Goal: Information Seeking & Learning: Learn about a topic

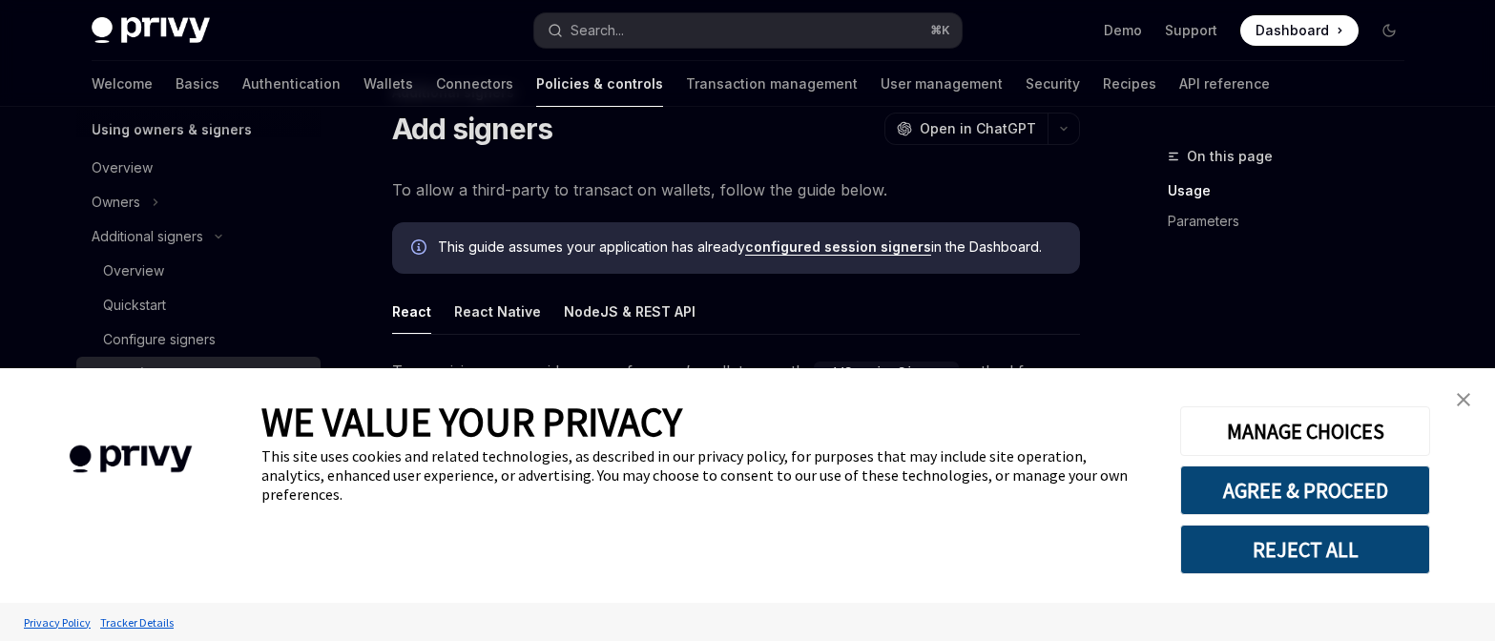
scroll to position [67, 0]
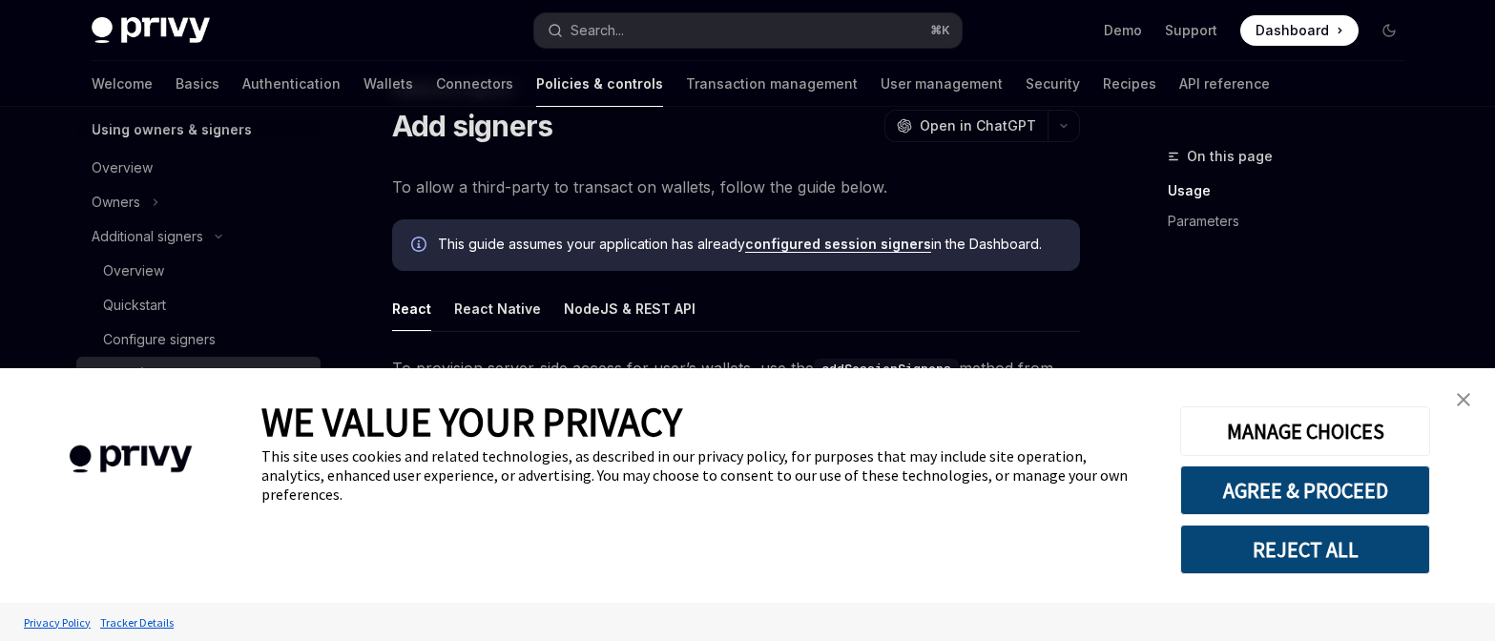
click at [1458, 408] on link "close banner" at bounding box center [1463, 400] width 38 height 38
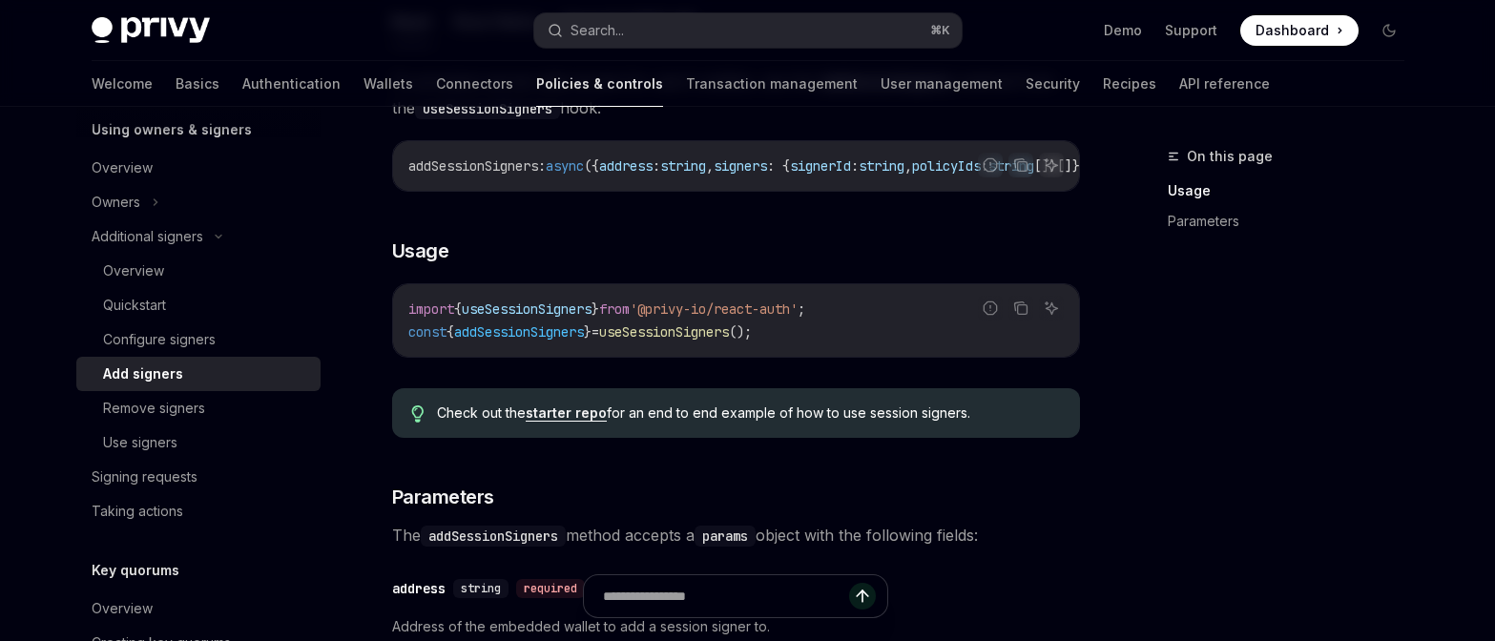
scroll to position [364, 0]
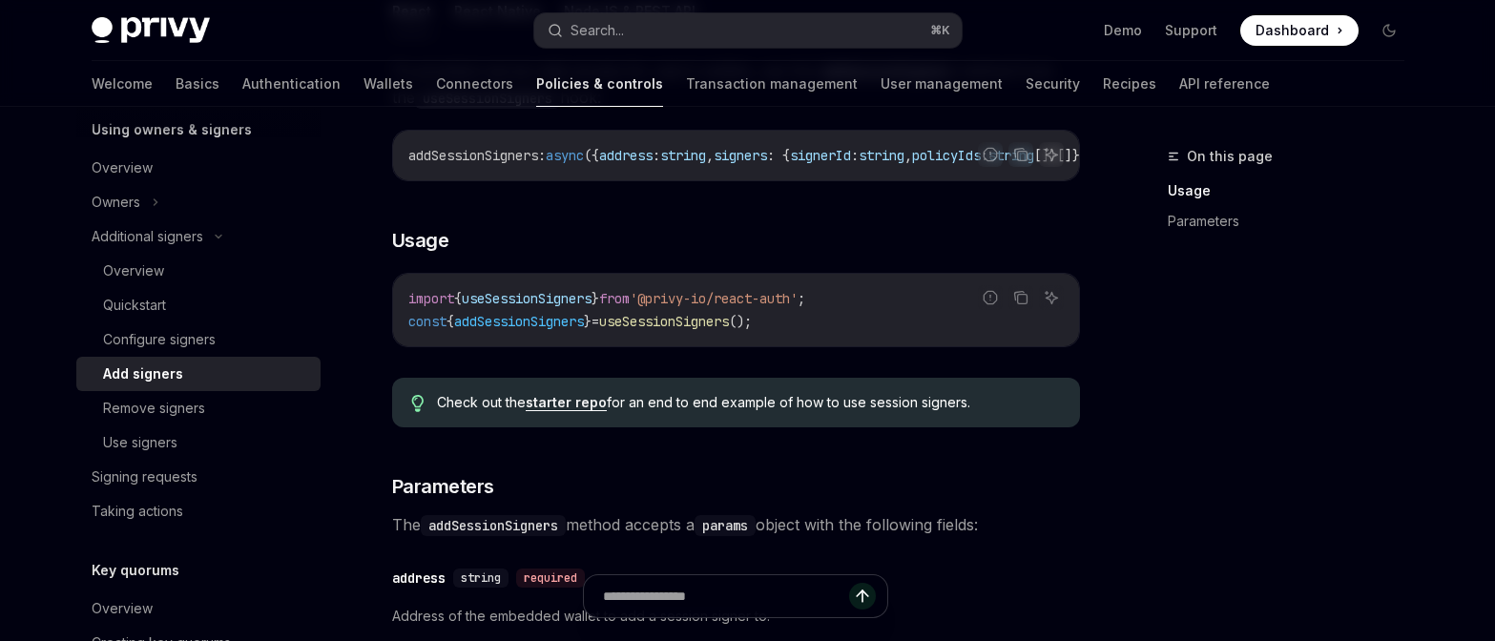
click at [582, 407] on link "starter repo" at bounding box center [566, 402] width 81 height 17
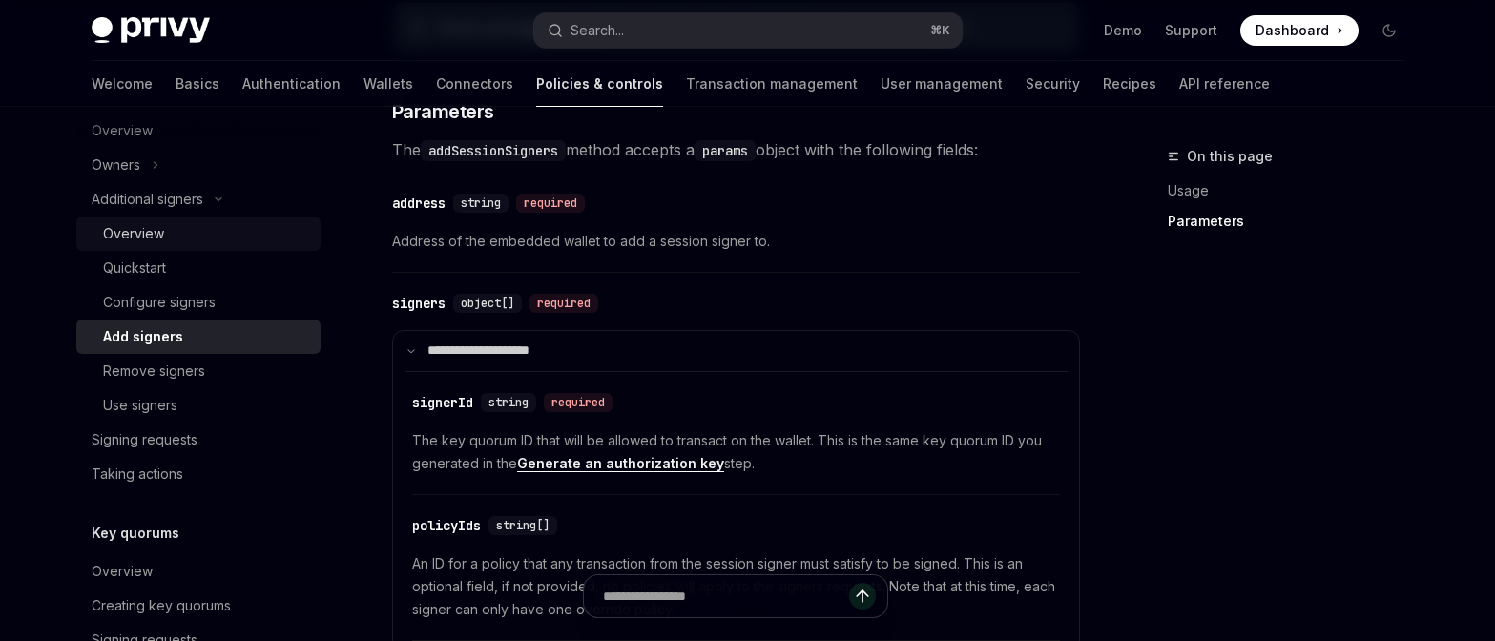
scroll to position [586, 0]
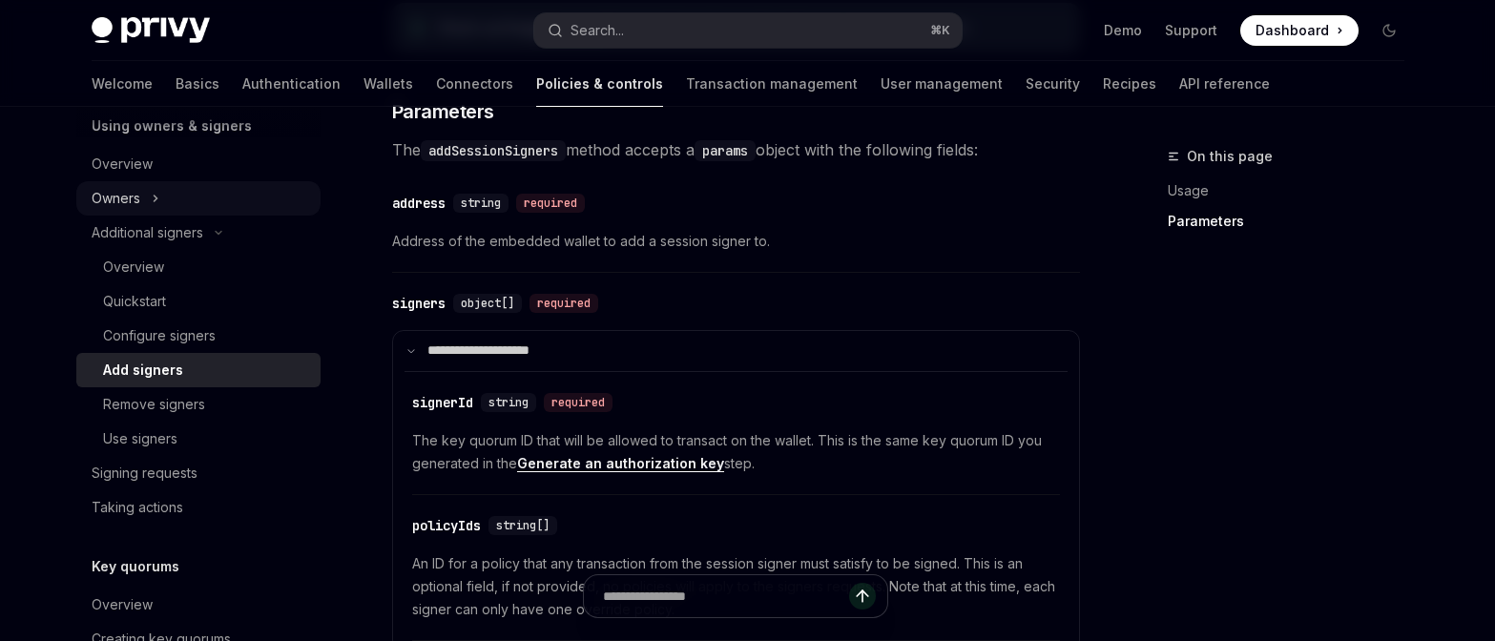
click at [156, 198] on icon at bounding box center [155, 199] width 3 height 6
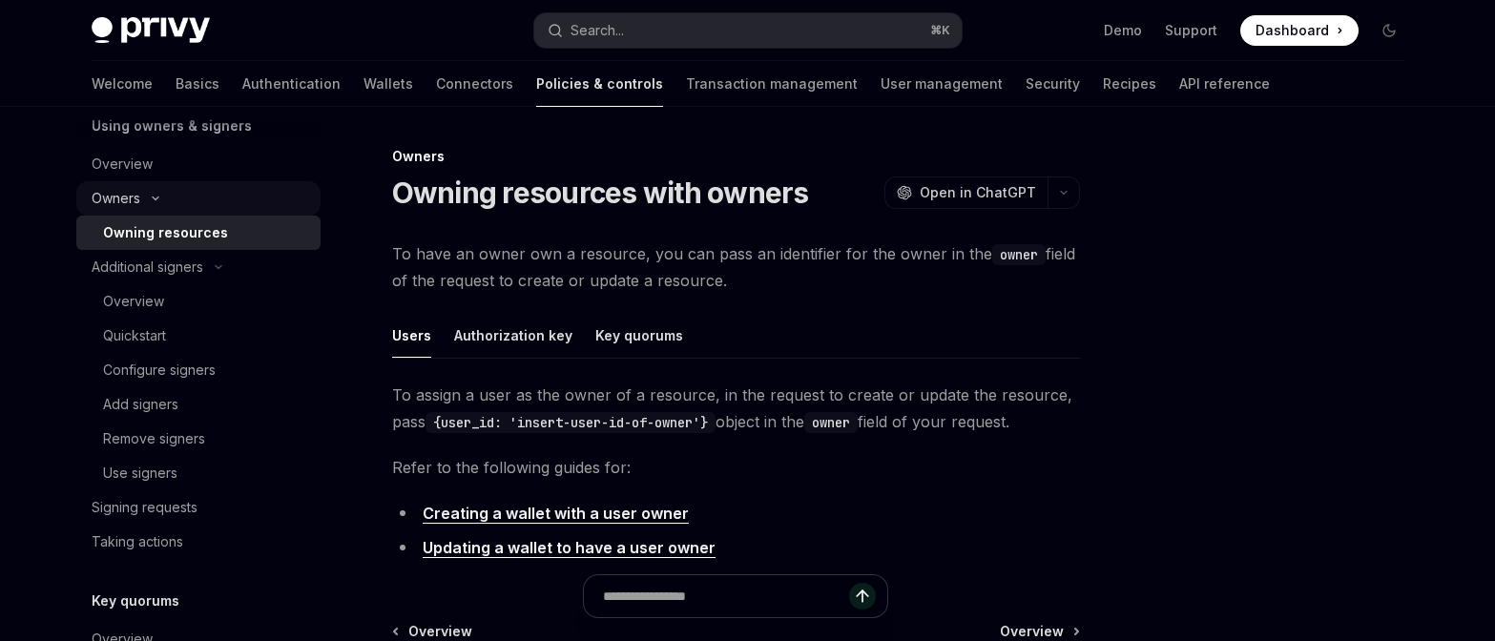
click at [156, 198] on icon at bounding box center [156, 198] width 6 height 3
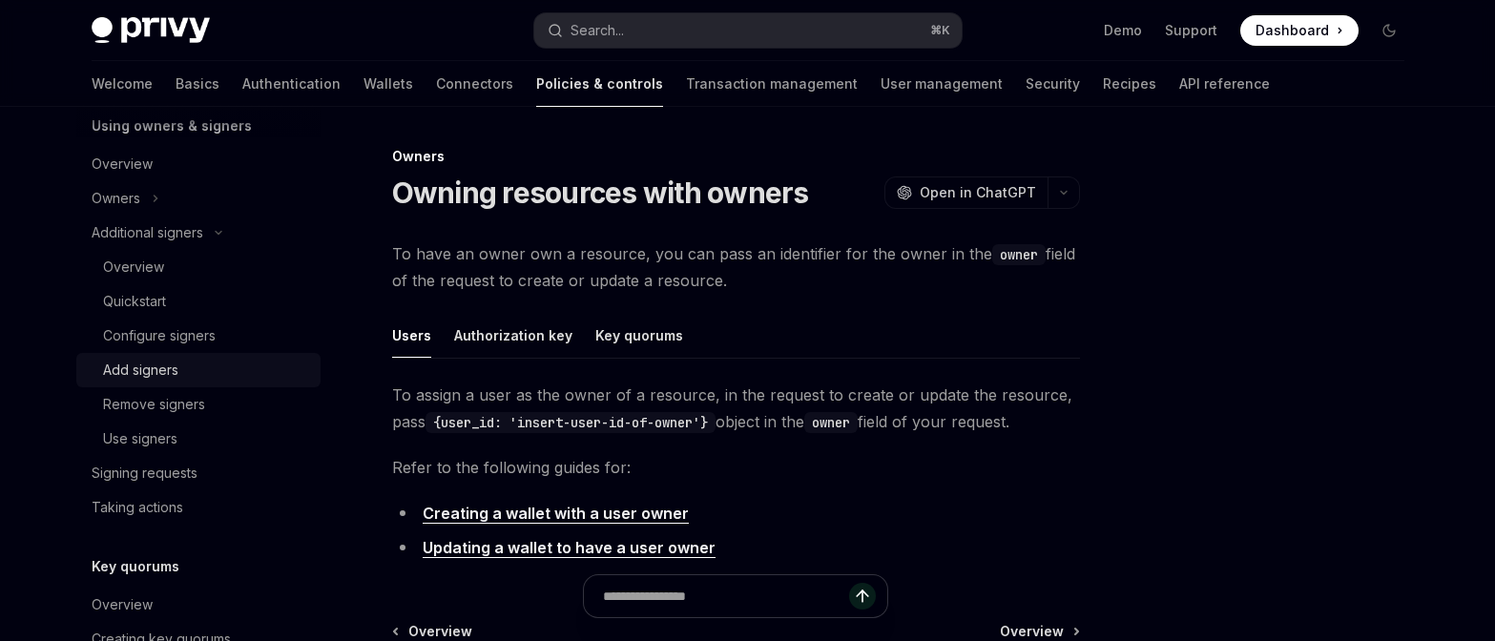
click at [210, 369] on div "Add signers" at bounding box center [206, 370] width 206 height 23
type textarea "*"
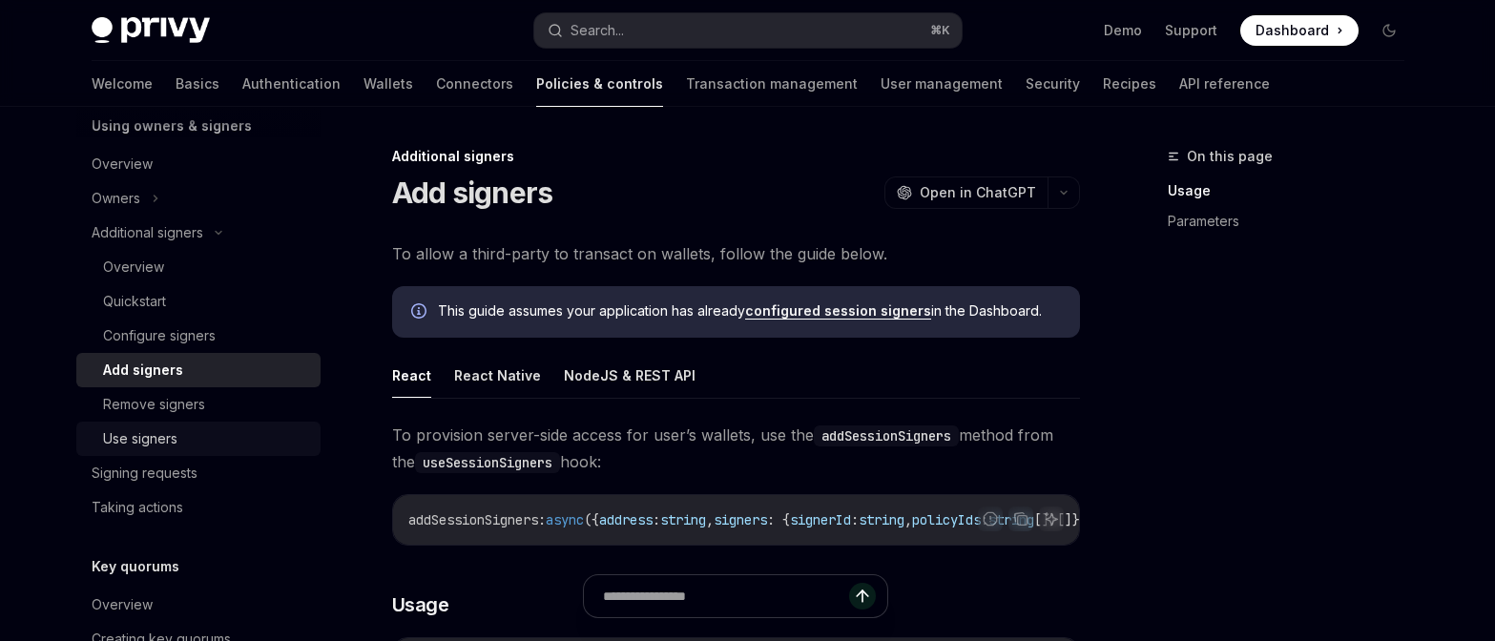
click at [233, 434] on div "Use signers" at bounding box center [206, 438] width 206 height 23
click at [687, 40] on button "Search... ⌘ K" at bounding box center [747, 30] width 427 height 34
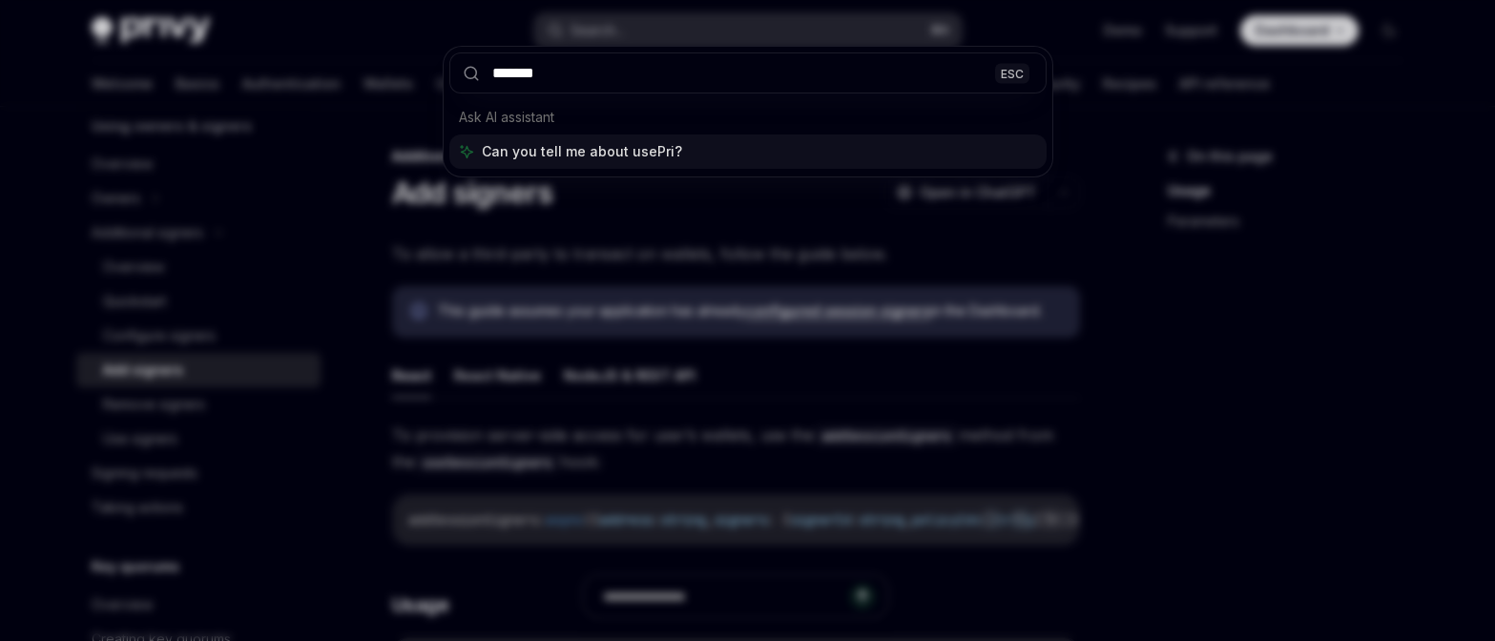
type input "********"
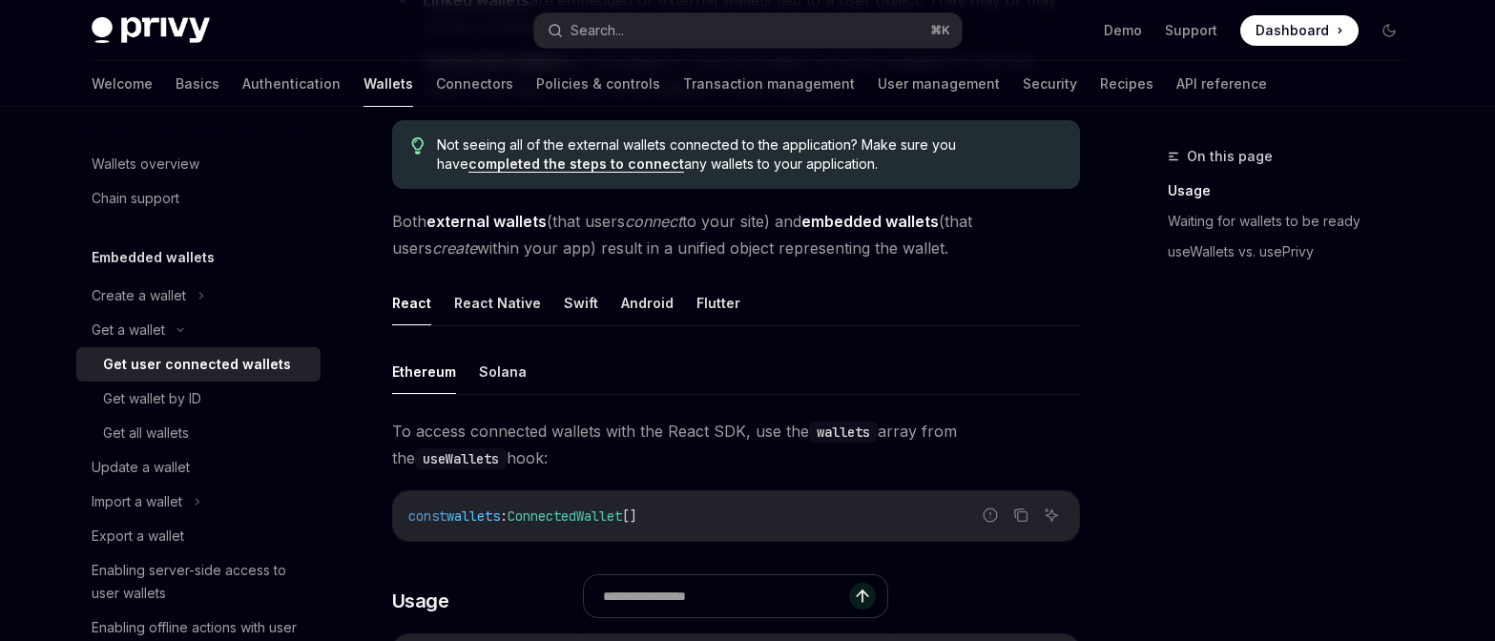
scroll to position [358, 0]
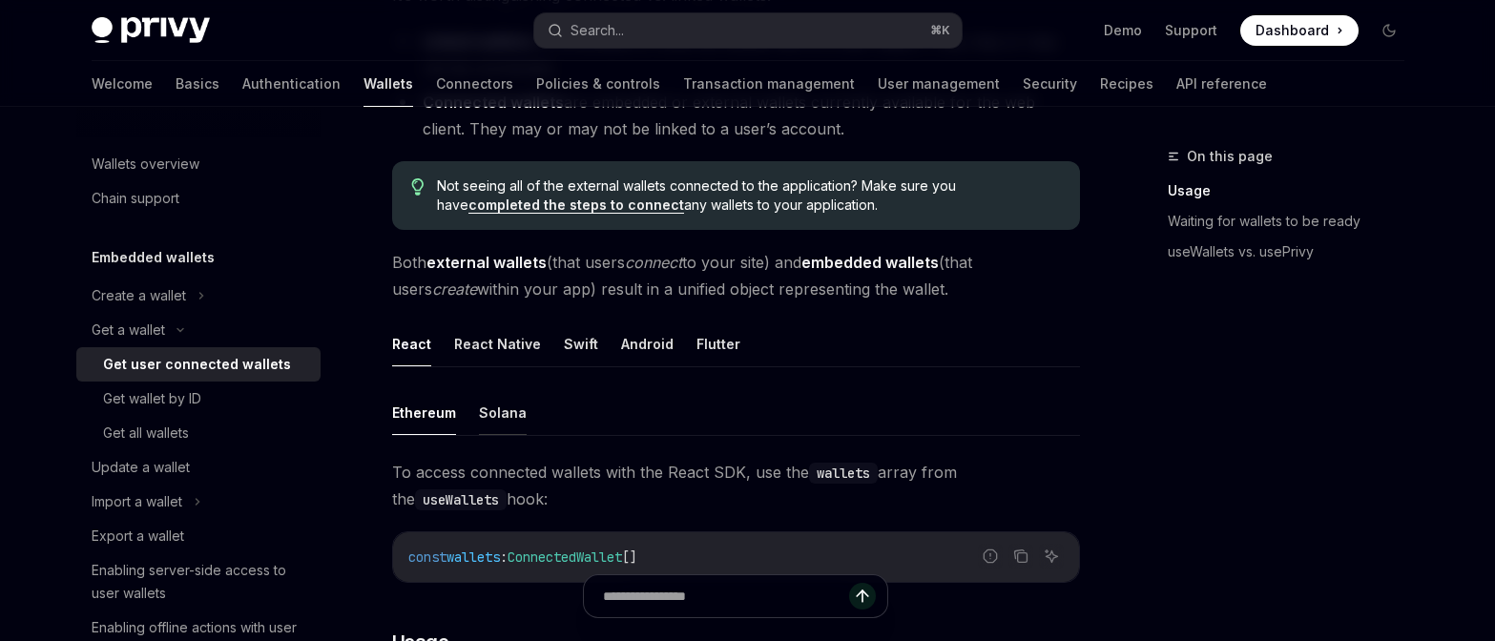
click at [507, 429] on button "Solana" at bounding box center [503, 412] width 48 height 45
click at [502, 410] on button "Solana" at bounding box center [503, 412] width 48 height 45
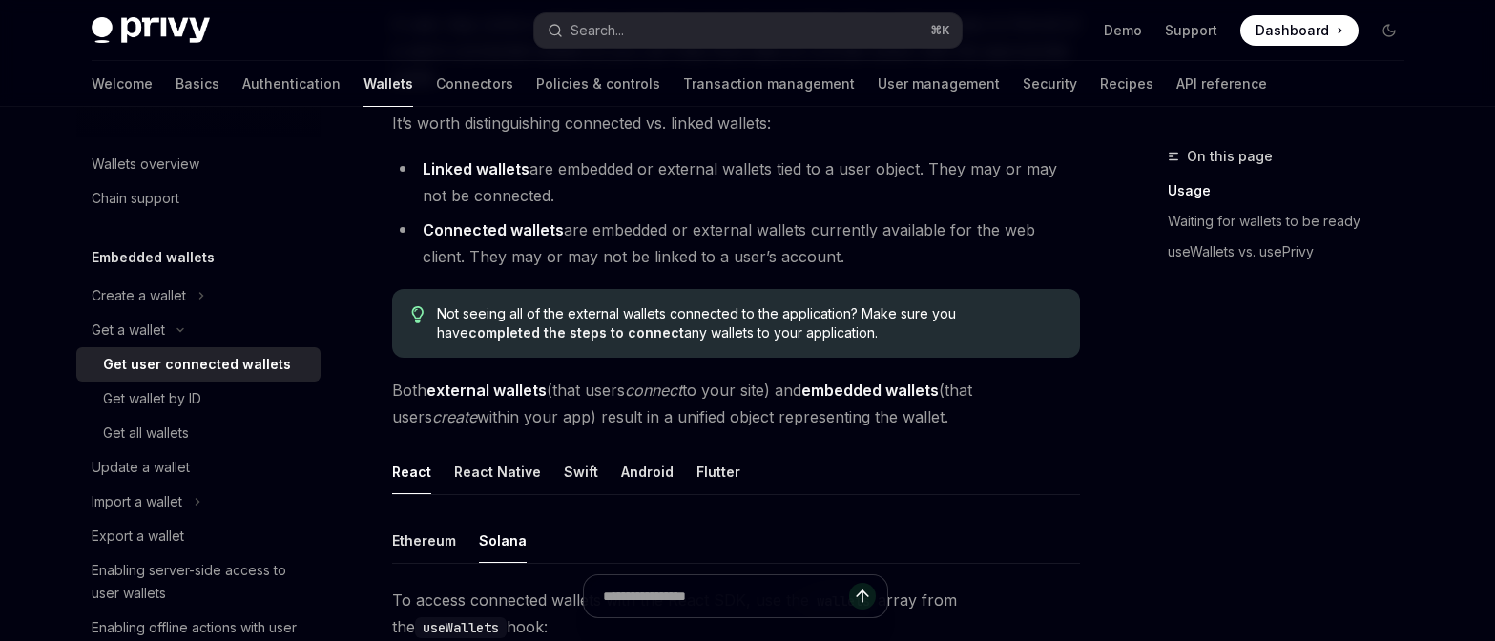
scroll to position [220, 0]
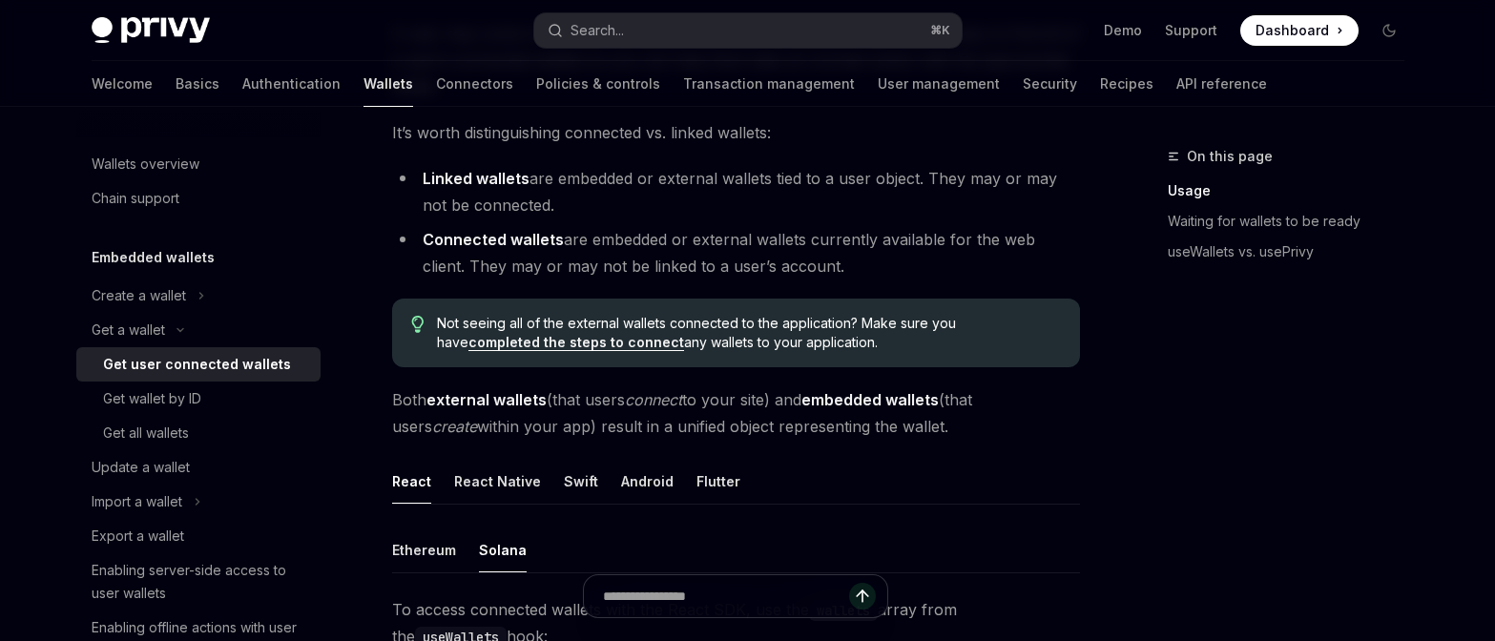
click at [552, 339] on link "completed the steps to connect" at bounding box center [576, 342] width 216 height 17
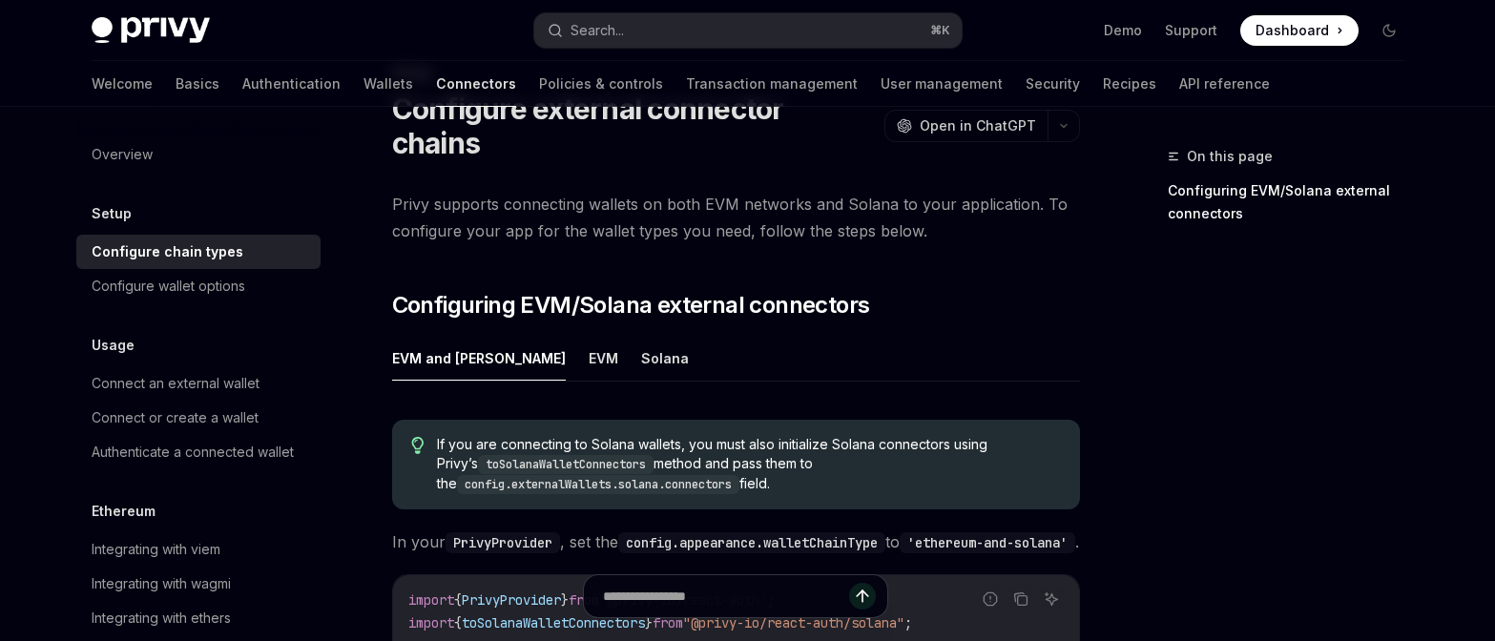
scroll to position [176, 0]
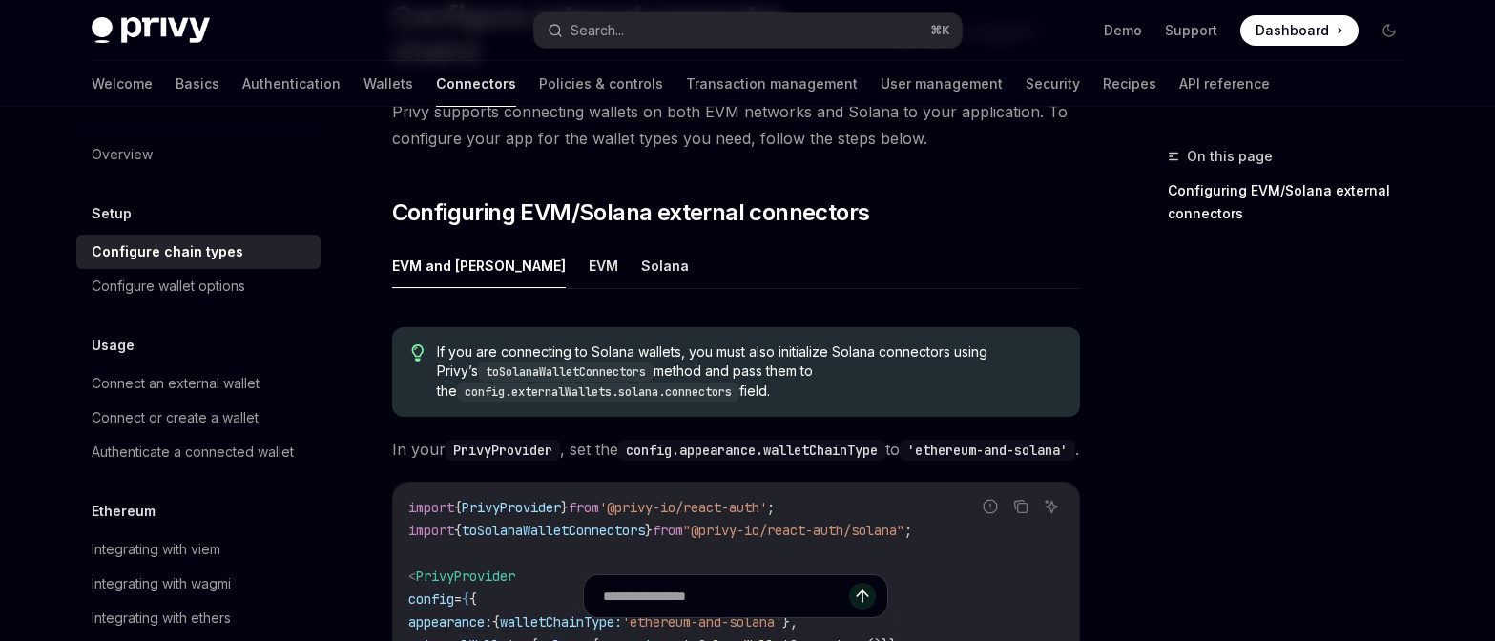
click at [570, 243] on ul "EVM and Solana EVM Solana" at bounding box center [736, 266] width 688 height 46
click at [641, 243] on button "Solana" at bounding box center [665, 265] width 48 height 45
type textarea "*"
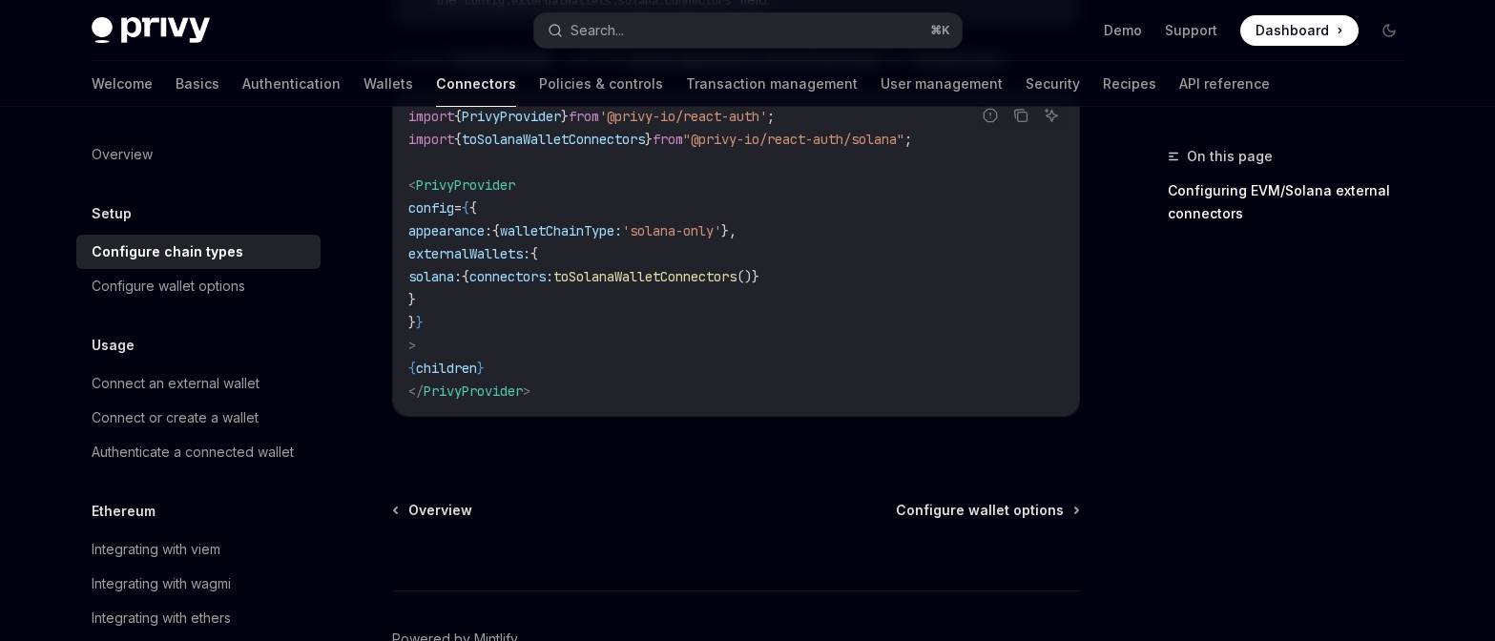
scroll to position [647, 0]
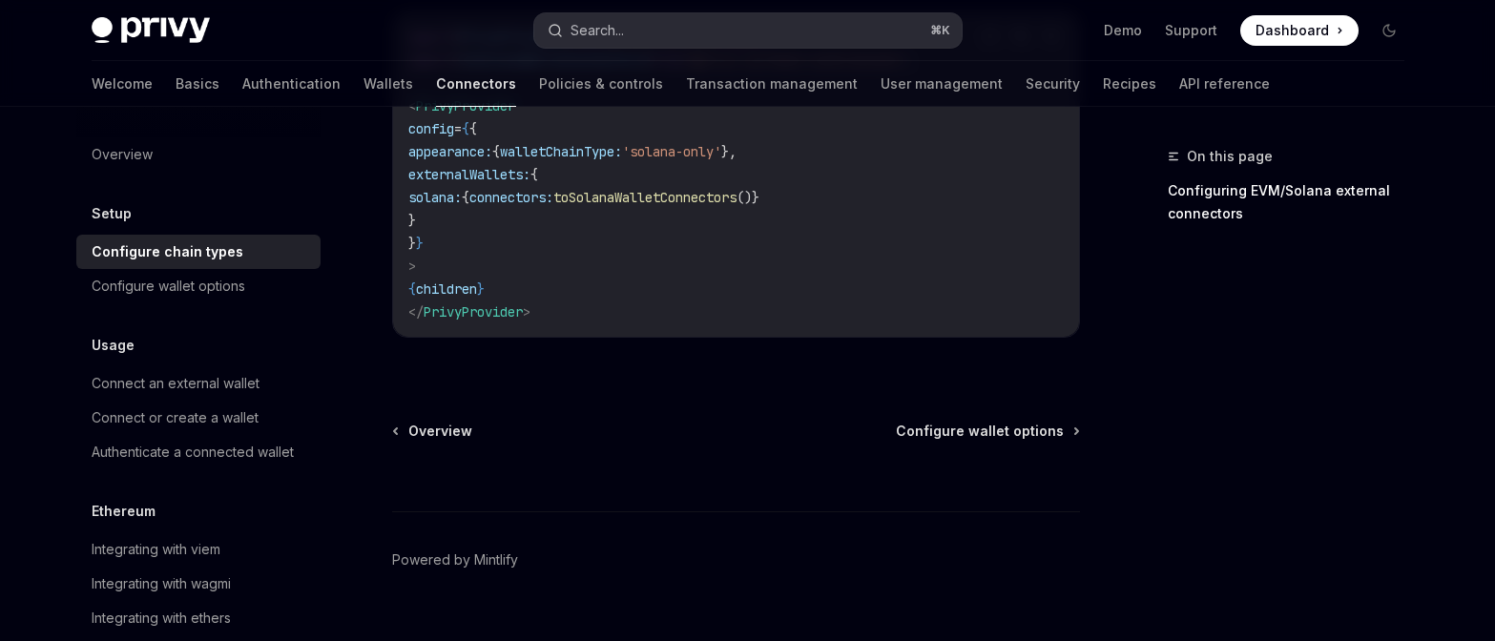
click at [663, 41] on button "Search... ⌘ K" at bounding box center [747, 30] width 427 height 34
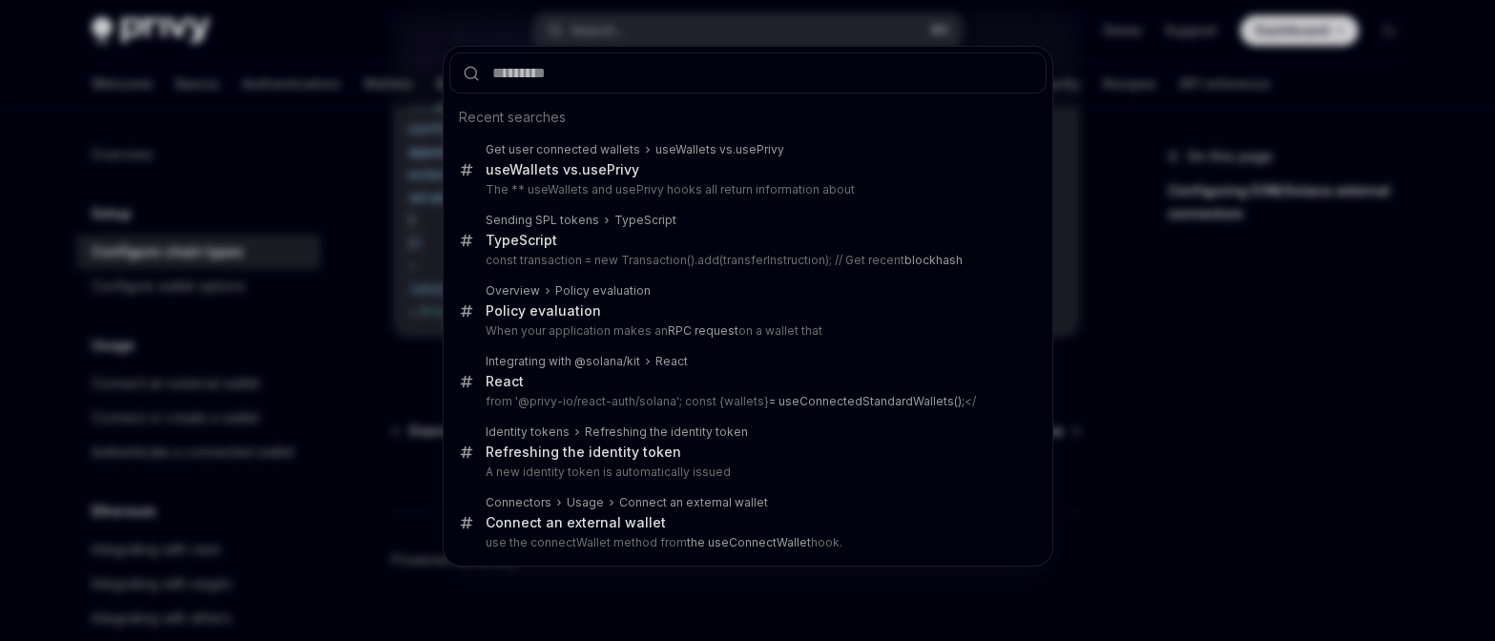
type input "**********"
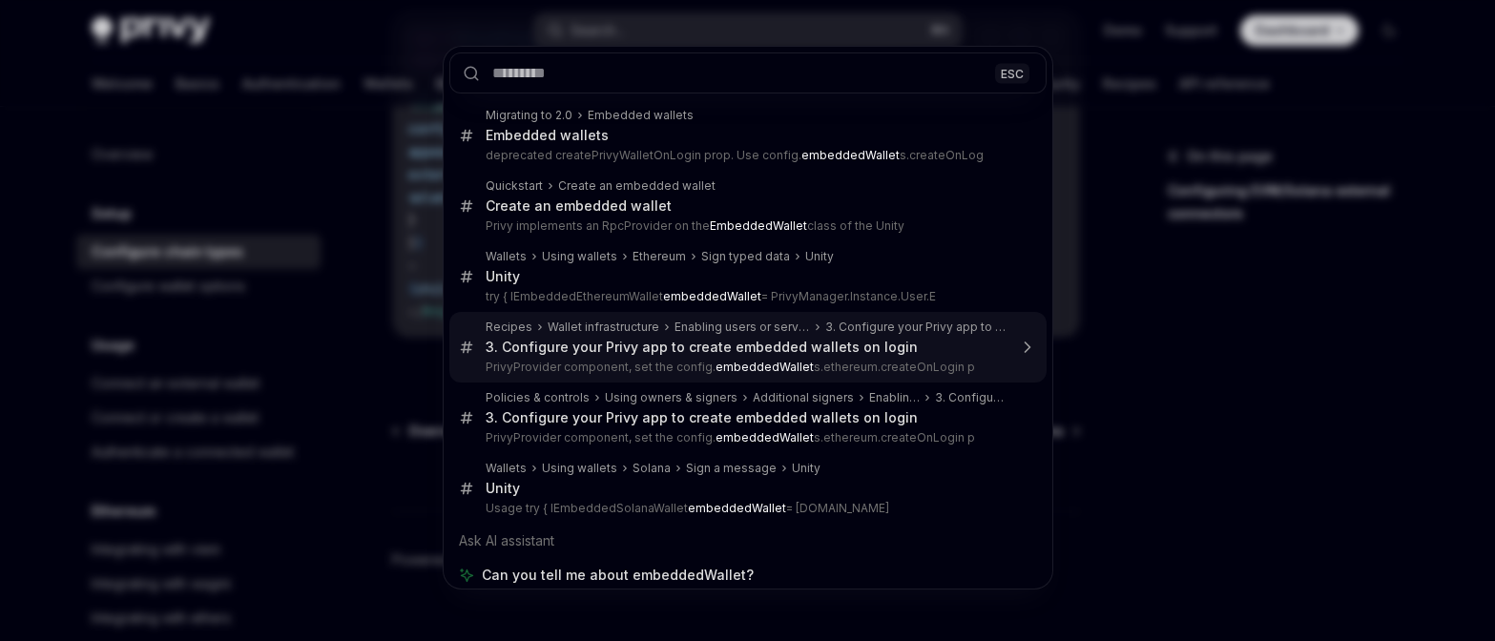
type textarea "*"
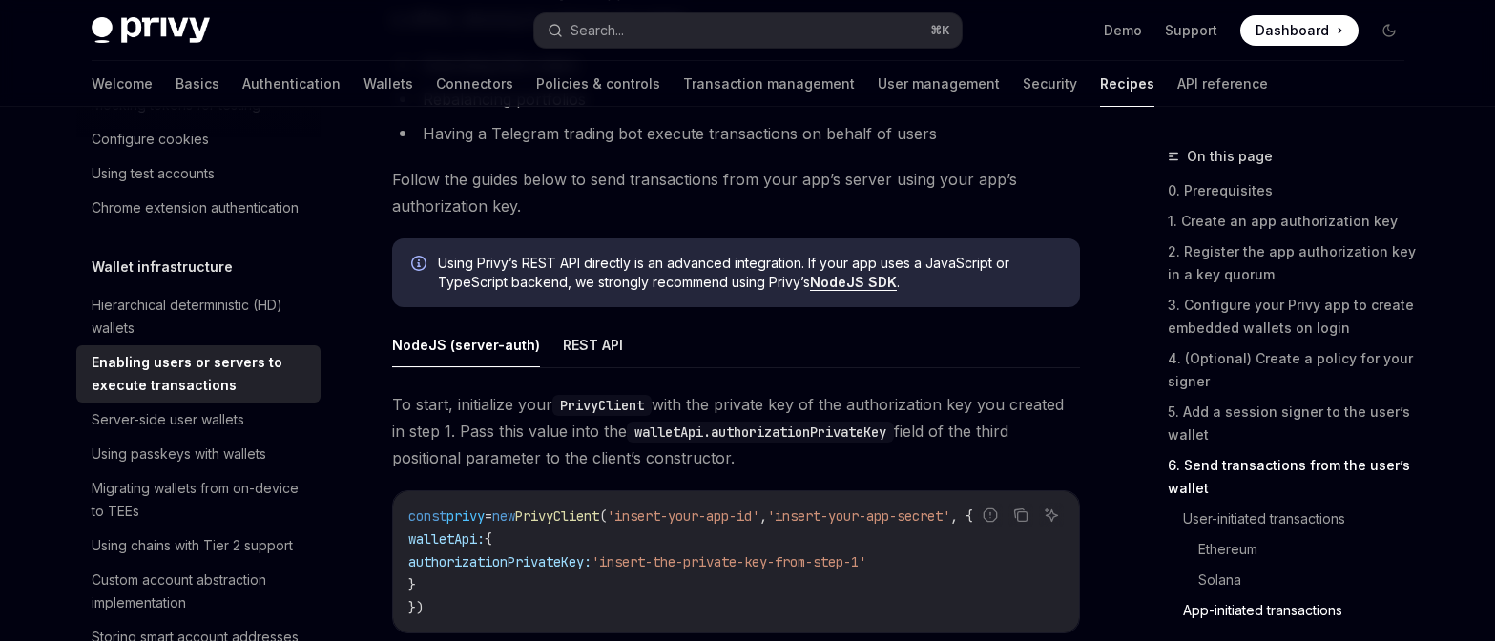
scroll to position [5191, 0]
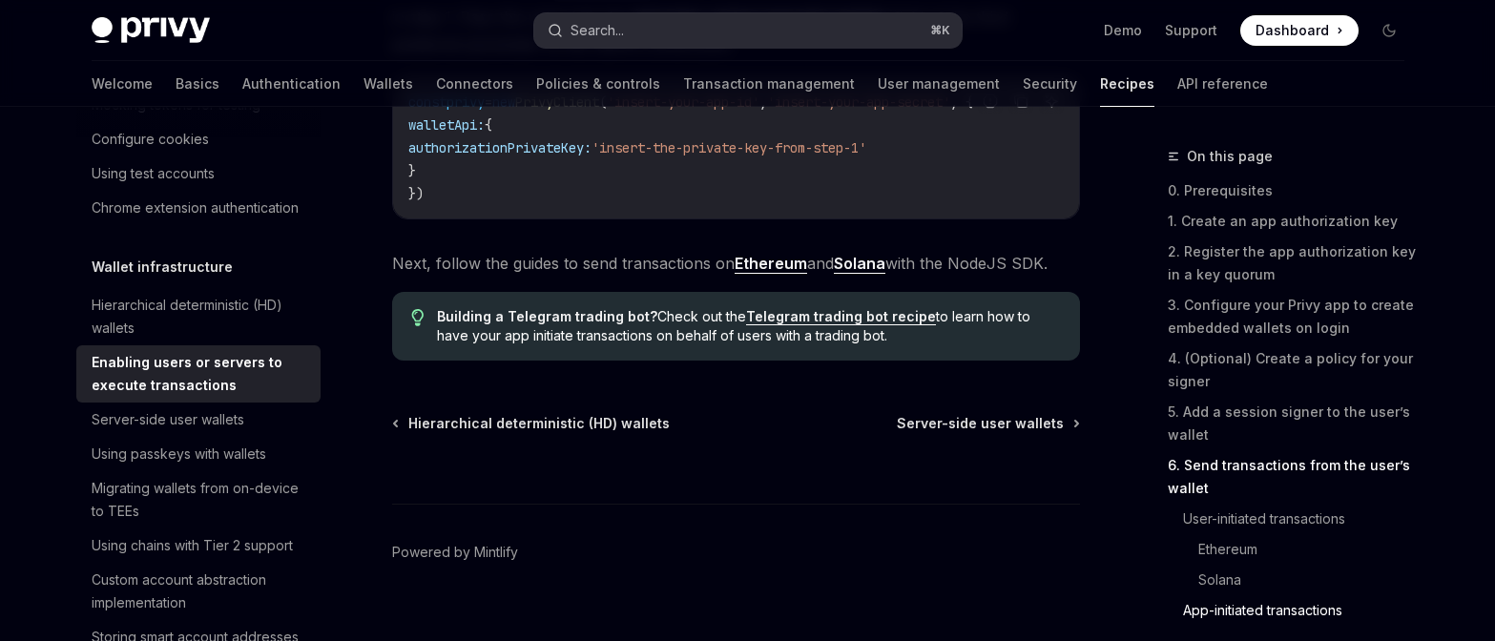
click at [676, 30] on button "Search... ⌘ K" at bounding box center [747, 30] width 427 height 34
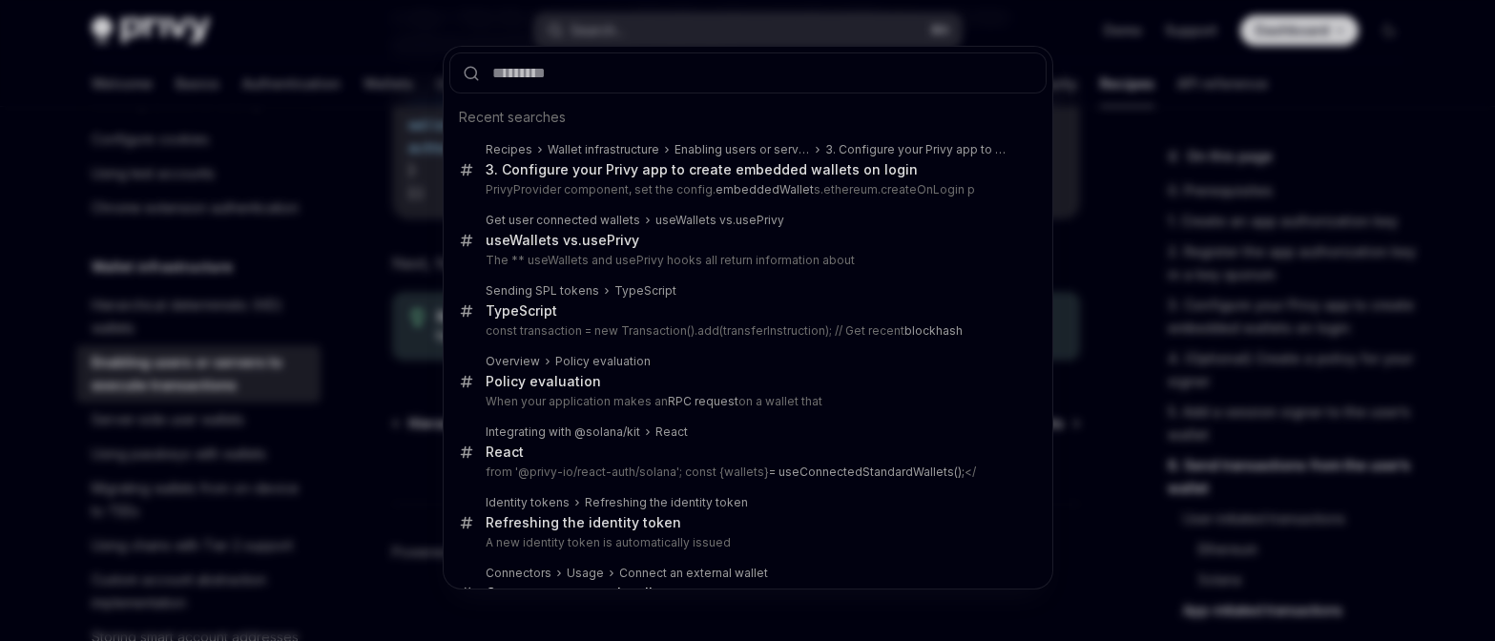
type input "*"
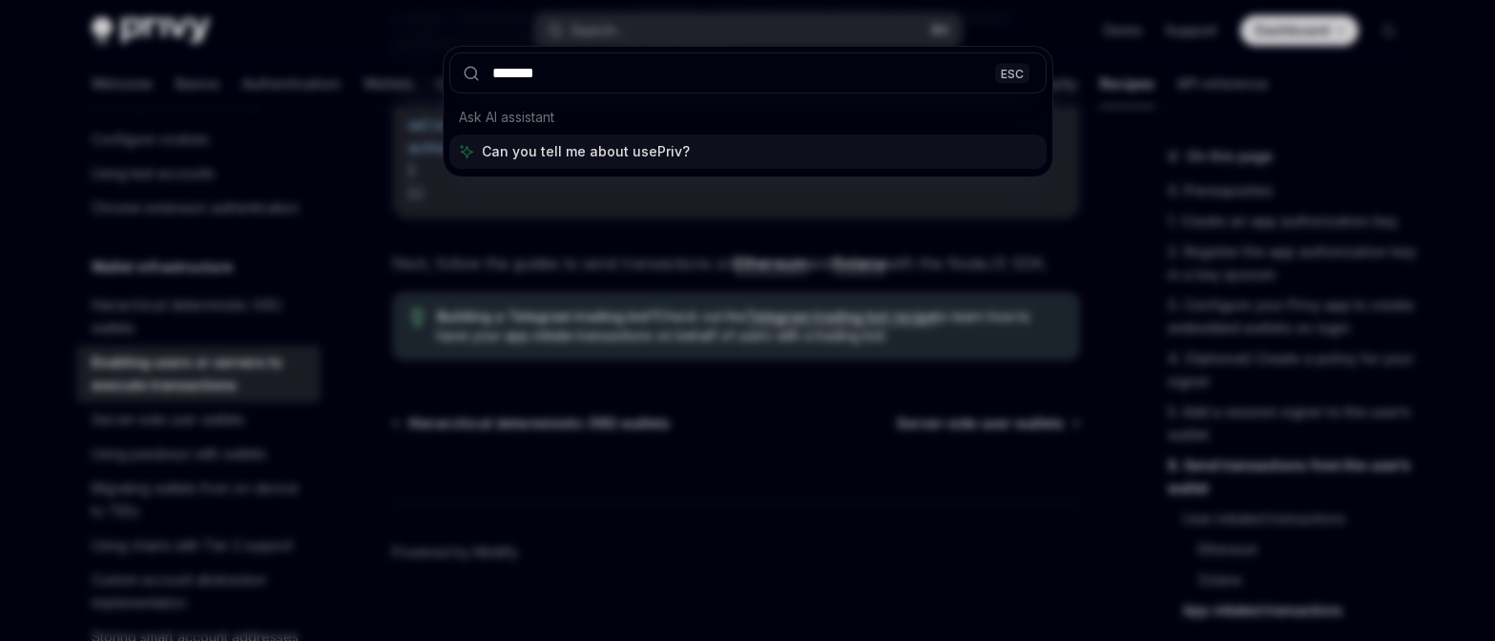
type input "********"
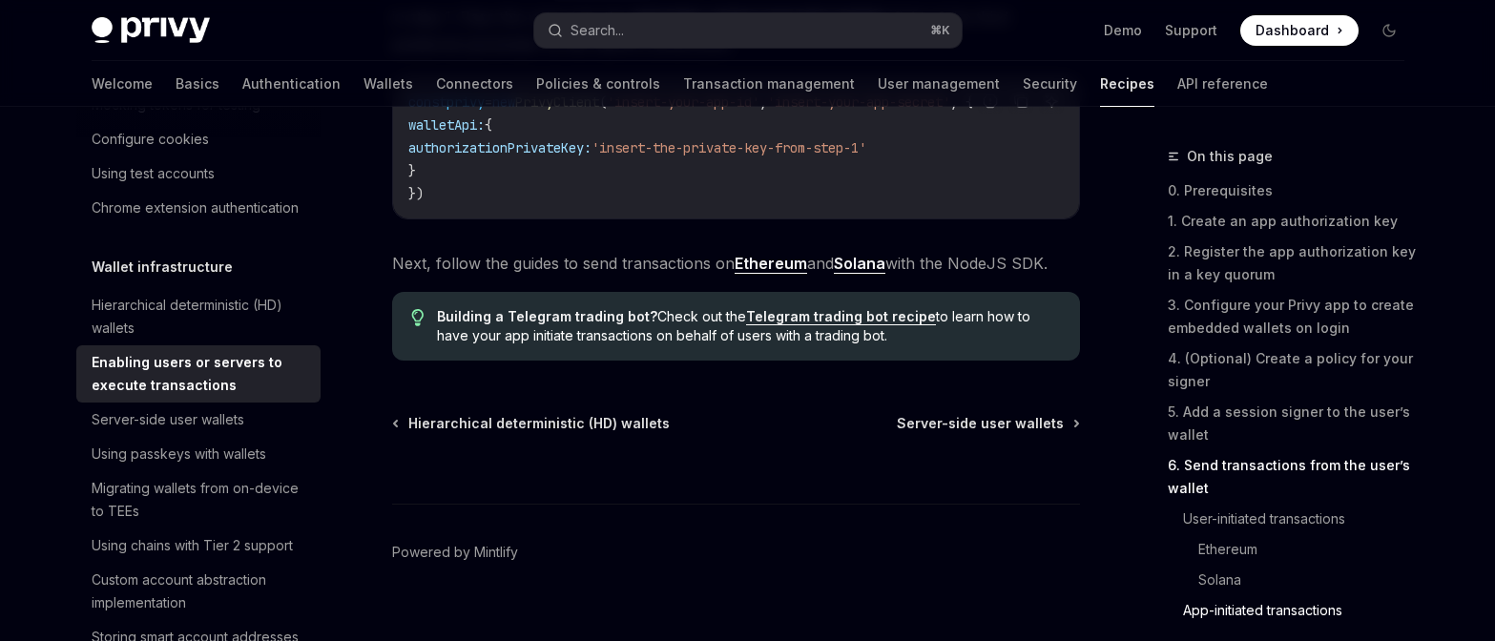
type textarea "*"
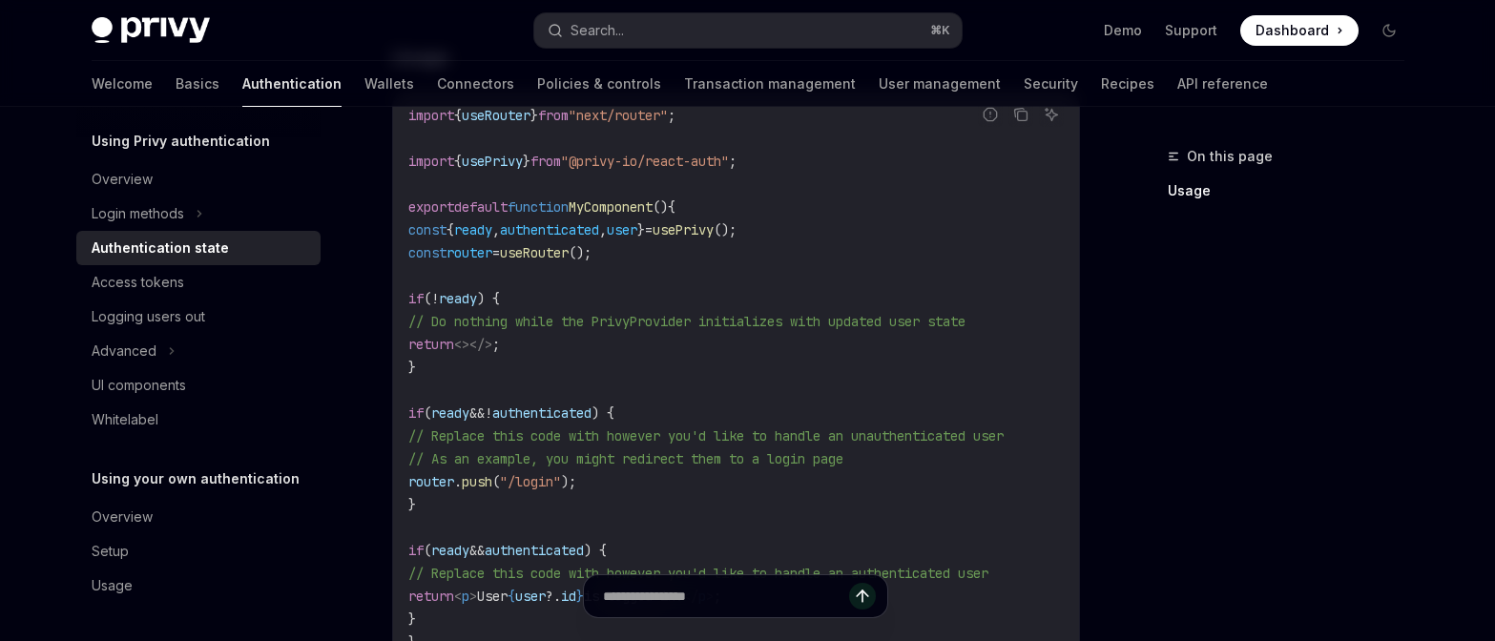
scroll to position [639, 0]
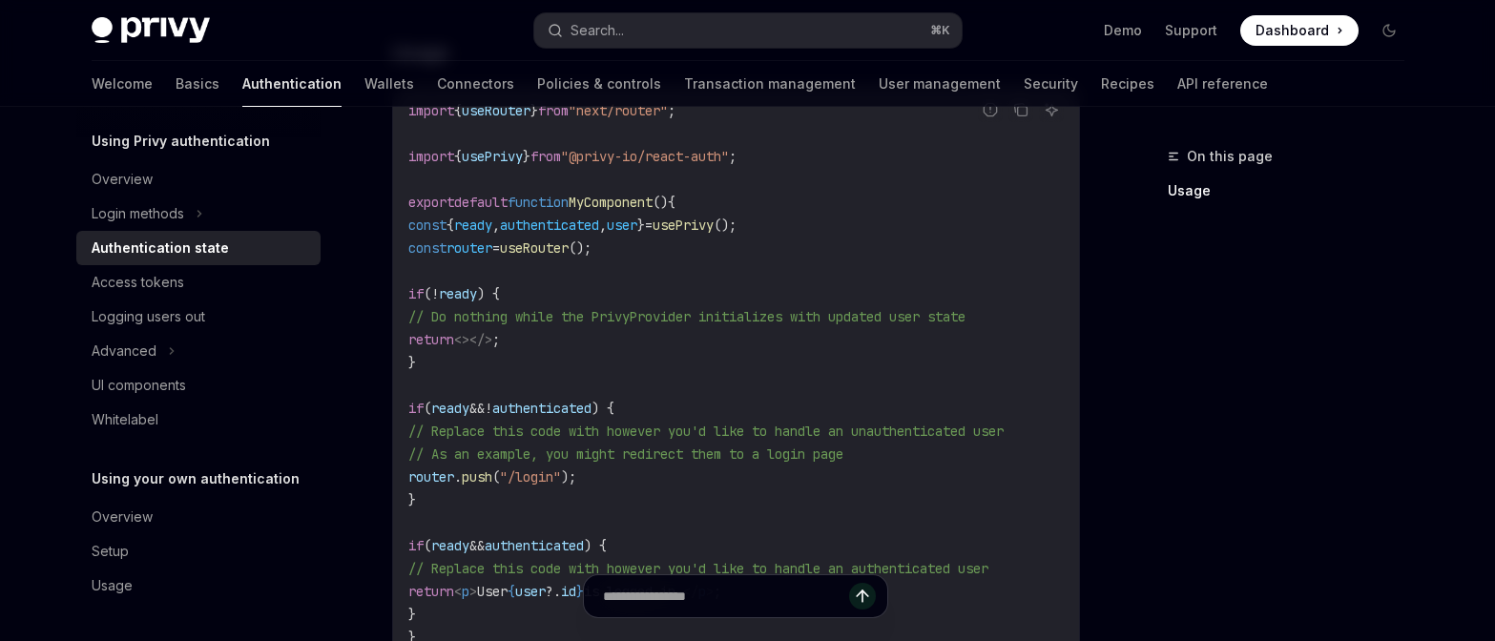
click at [637, 221] on span "user" at bounding box center [622, 225] width 31 height 17
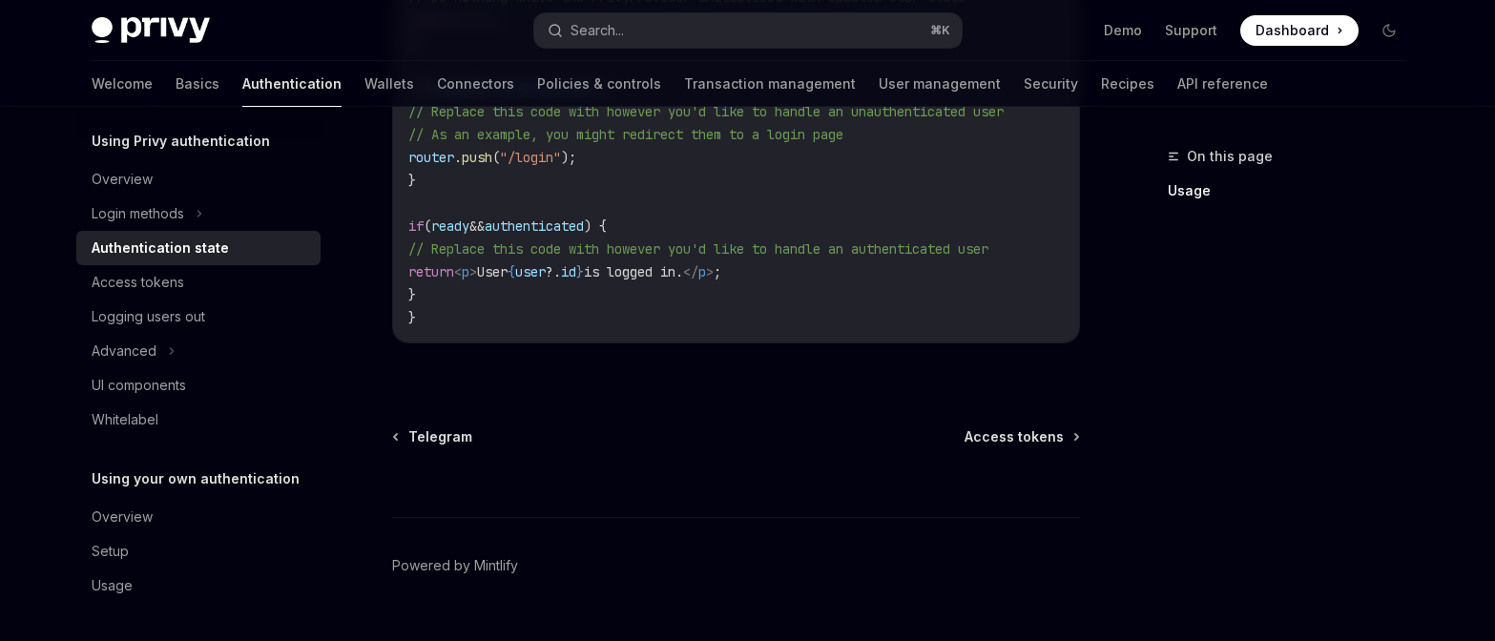
scroll to position [1006, 0]
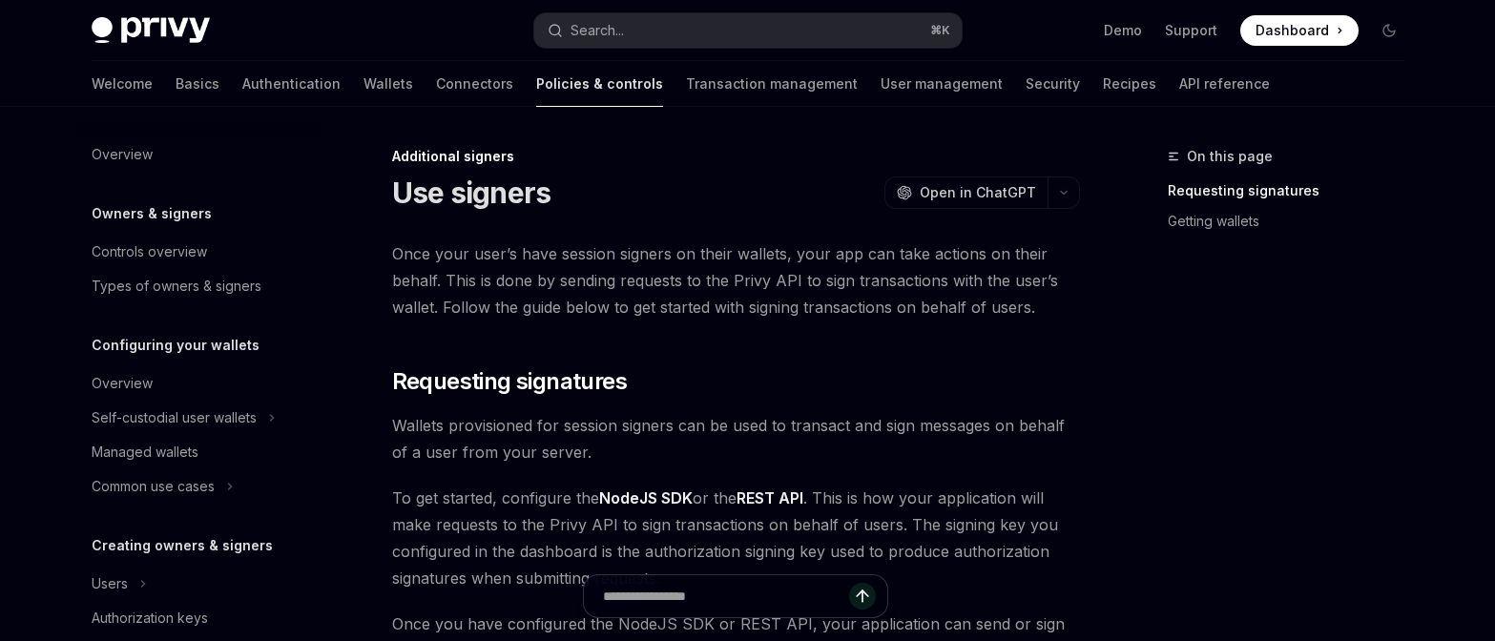
scroll to position [651, 0]
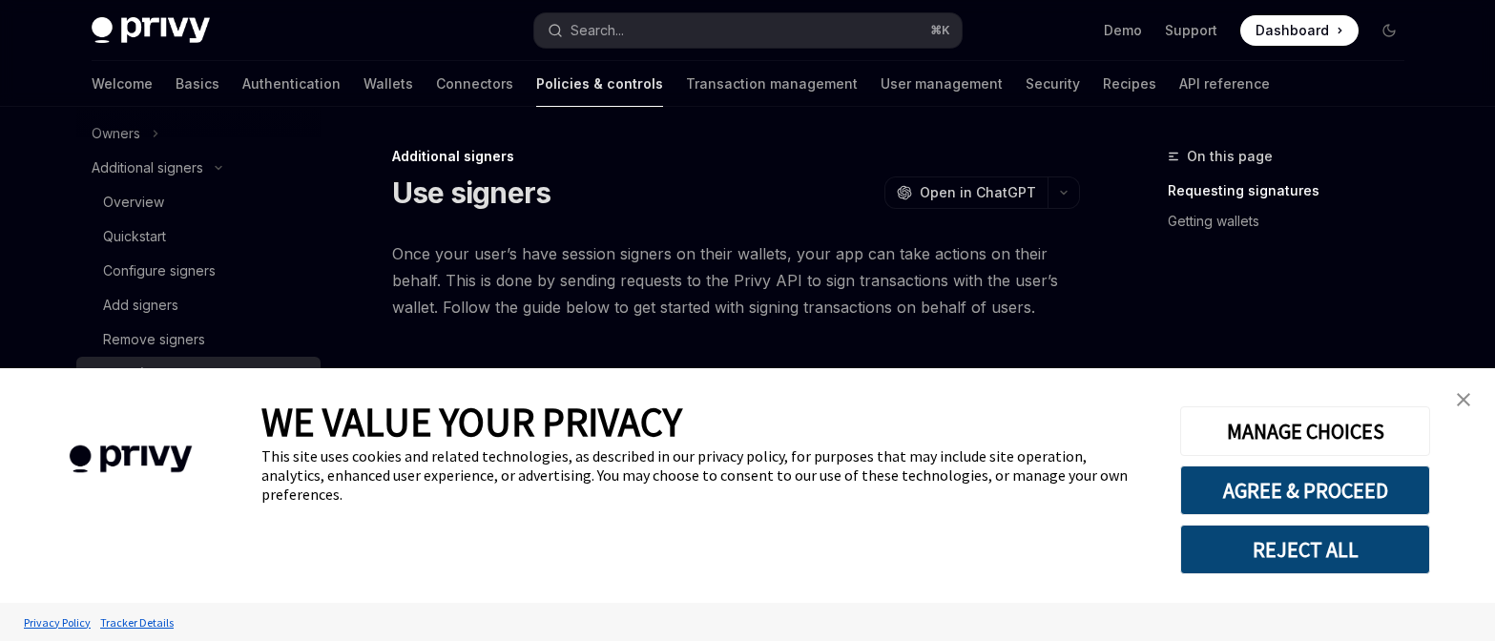
click at [1474, 406] on link "close banner" at bounding box center [1463, 400] width 38 height 38
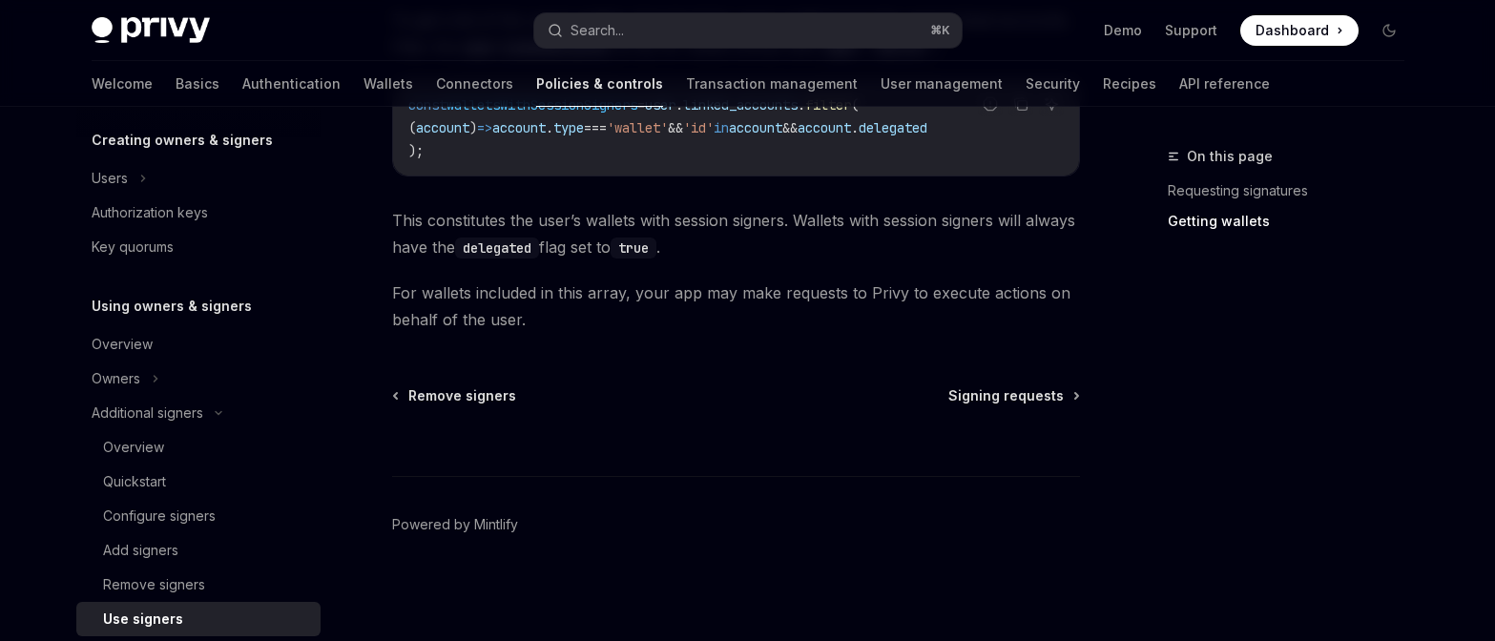
scroll to position [403, 0]
click at [206, 344] on div "Overview" at bounding box center [201, 347] width 218 height 23
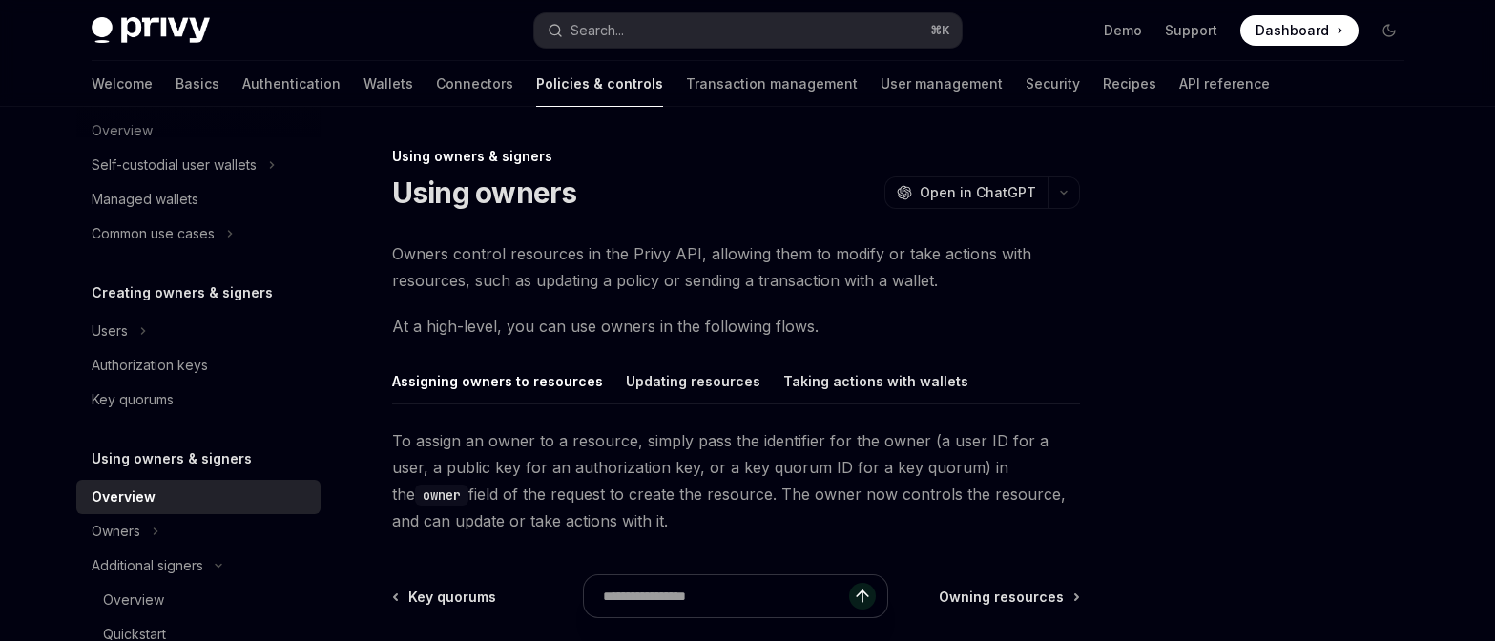
scroll to position [250, 0]
click at [197, 233] on div "Common use cases" at bounding box center [153, 236] width 123 height 23
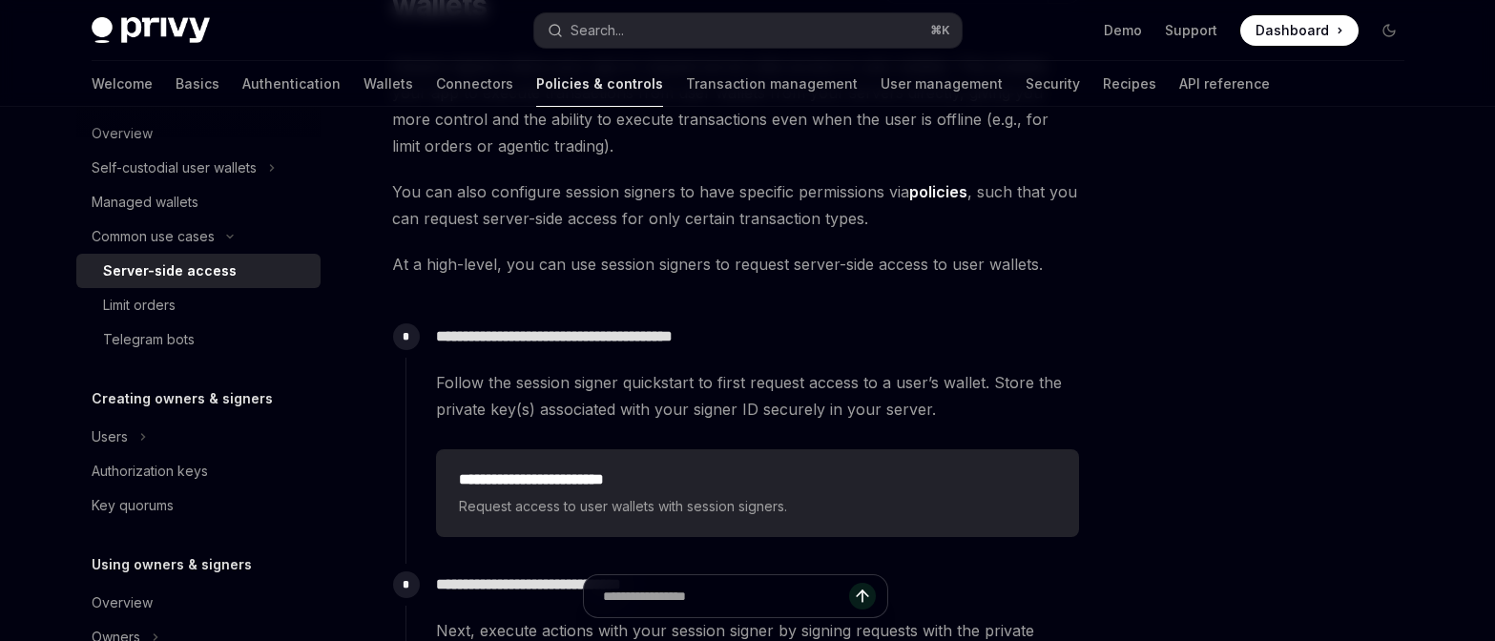
scroll to position [255, 0]
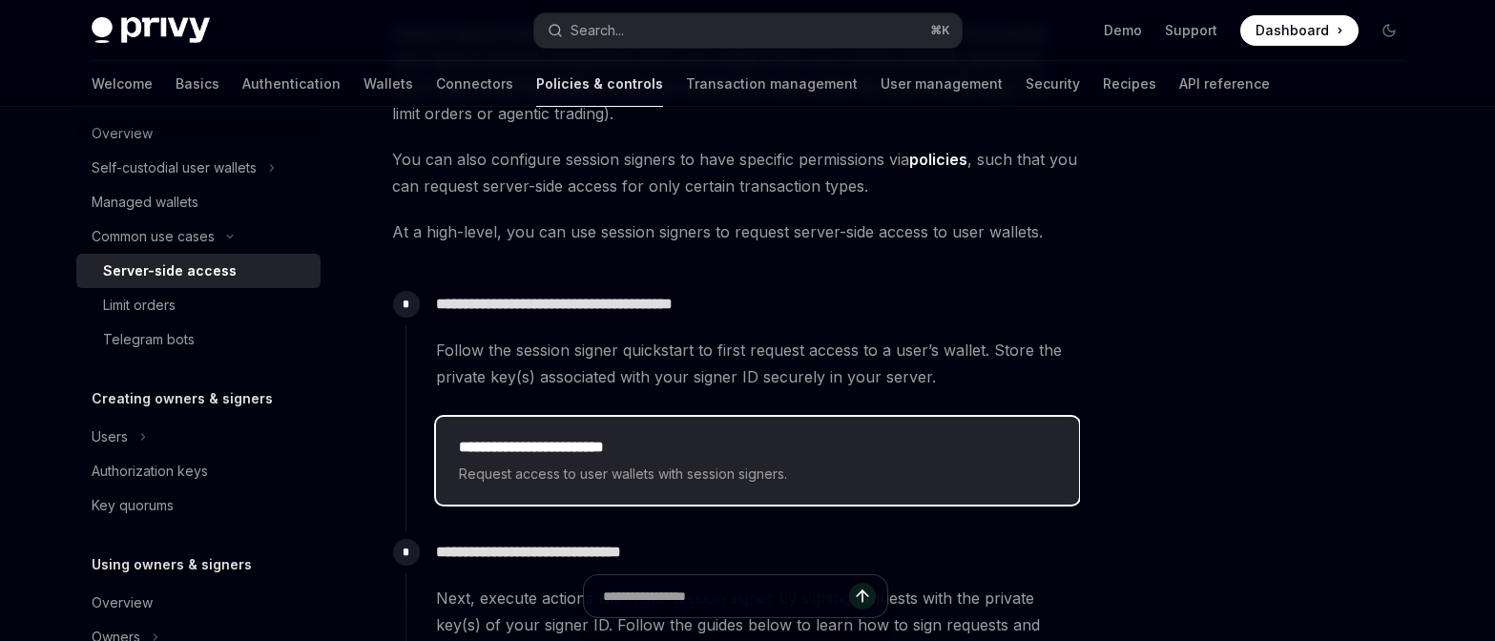
click at [879, 445] on h2 "**********" at bounding box center [757, 447] width 597 height 23
type textarea "*"
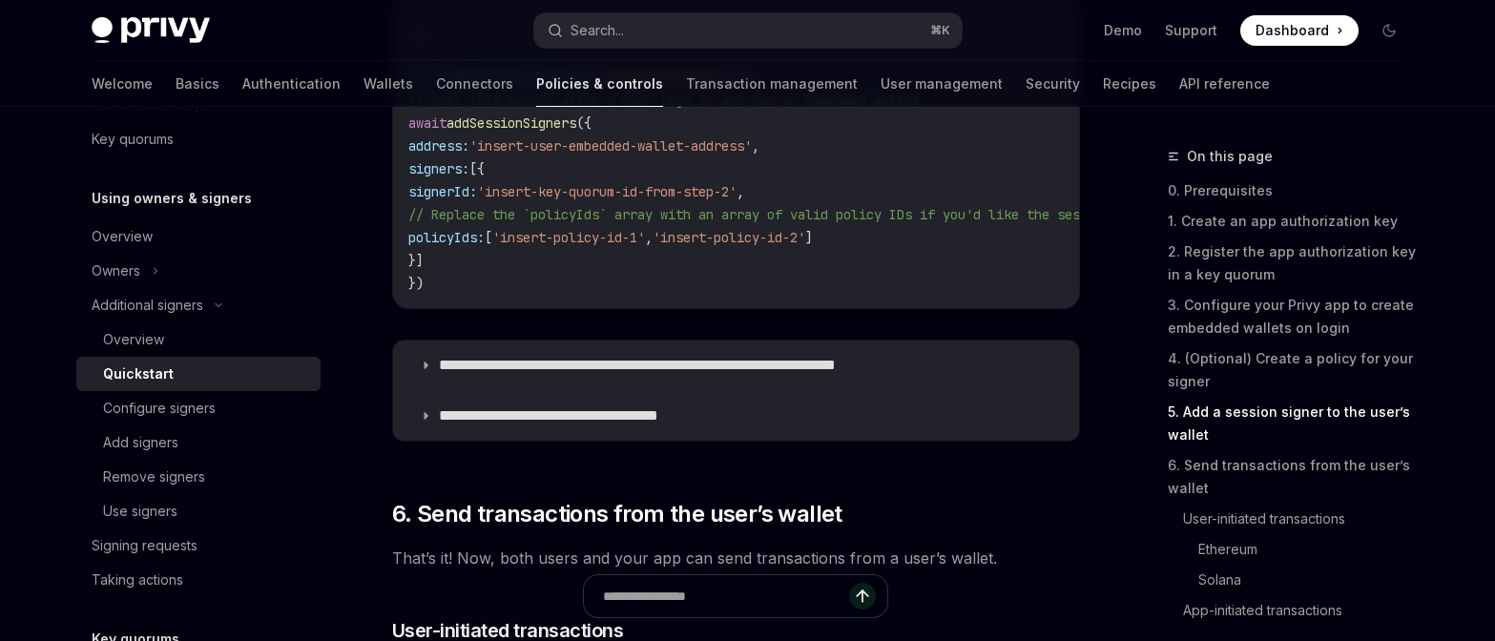
scroll to position [3443, 0]
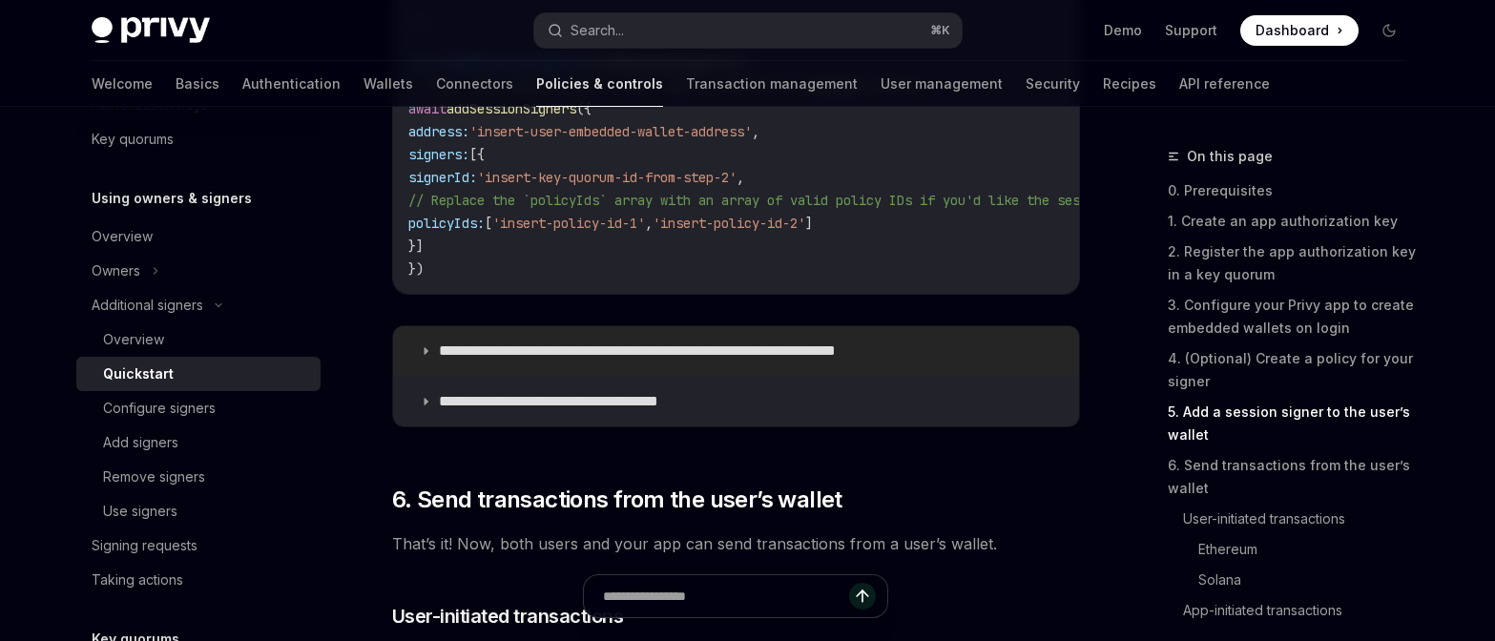
click at [421, 357] on icon at bounding box center [425, 350] width 11 height 11
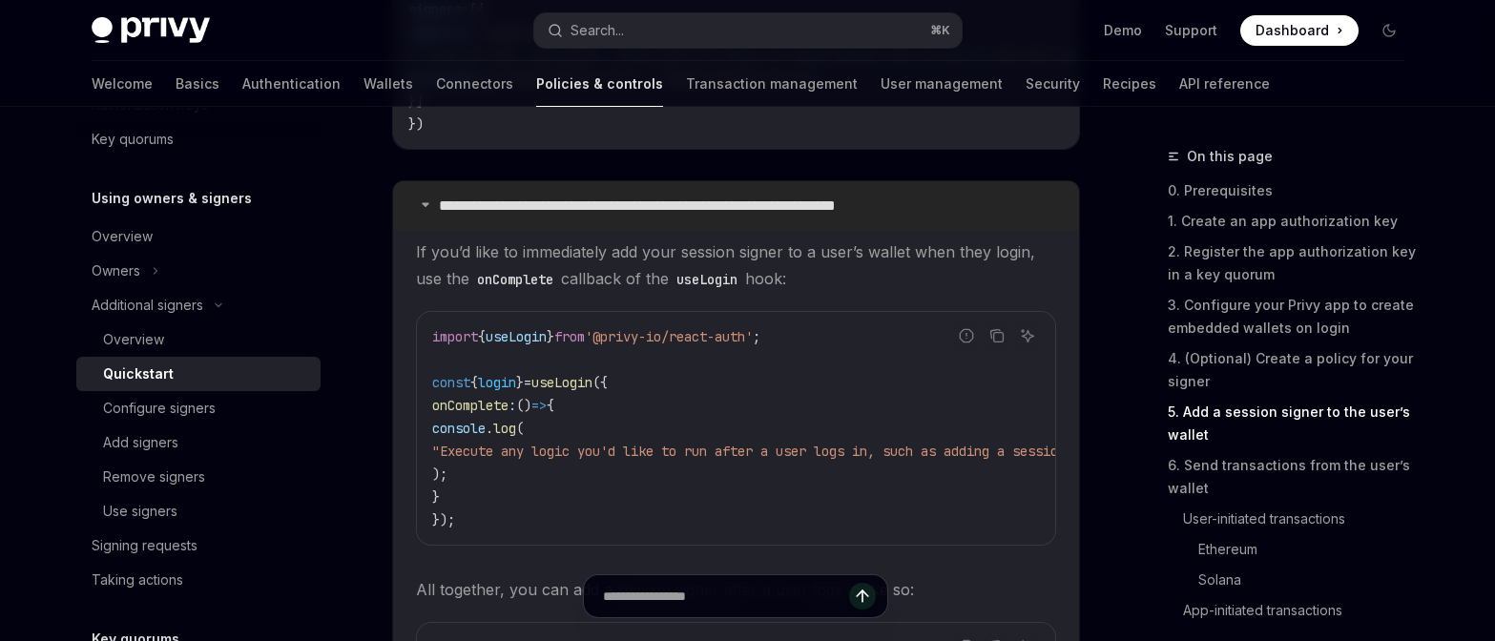
scroll to position [3597, 0]
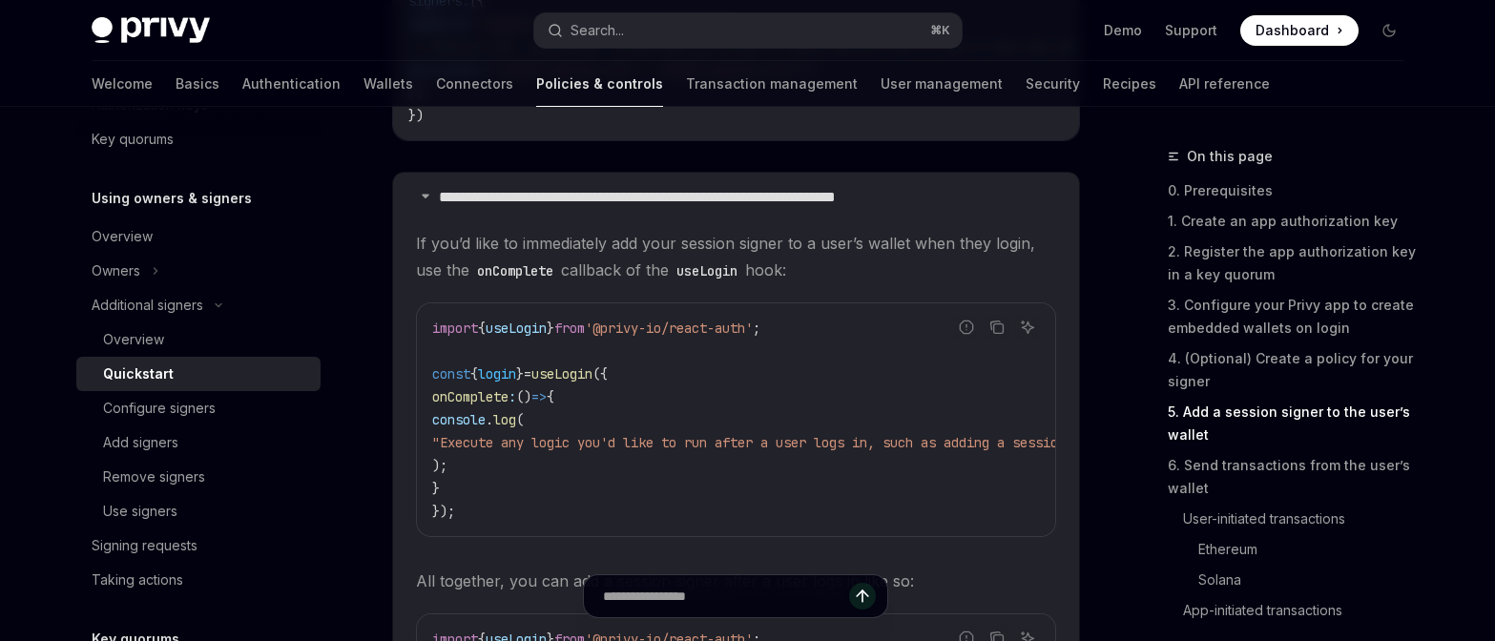
click at [508, 383] on span "login" at bounding box center [497, 373] width 38 height 17
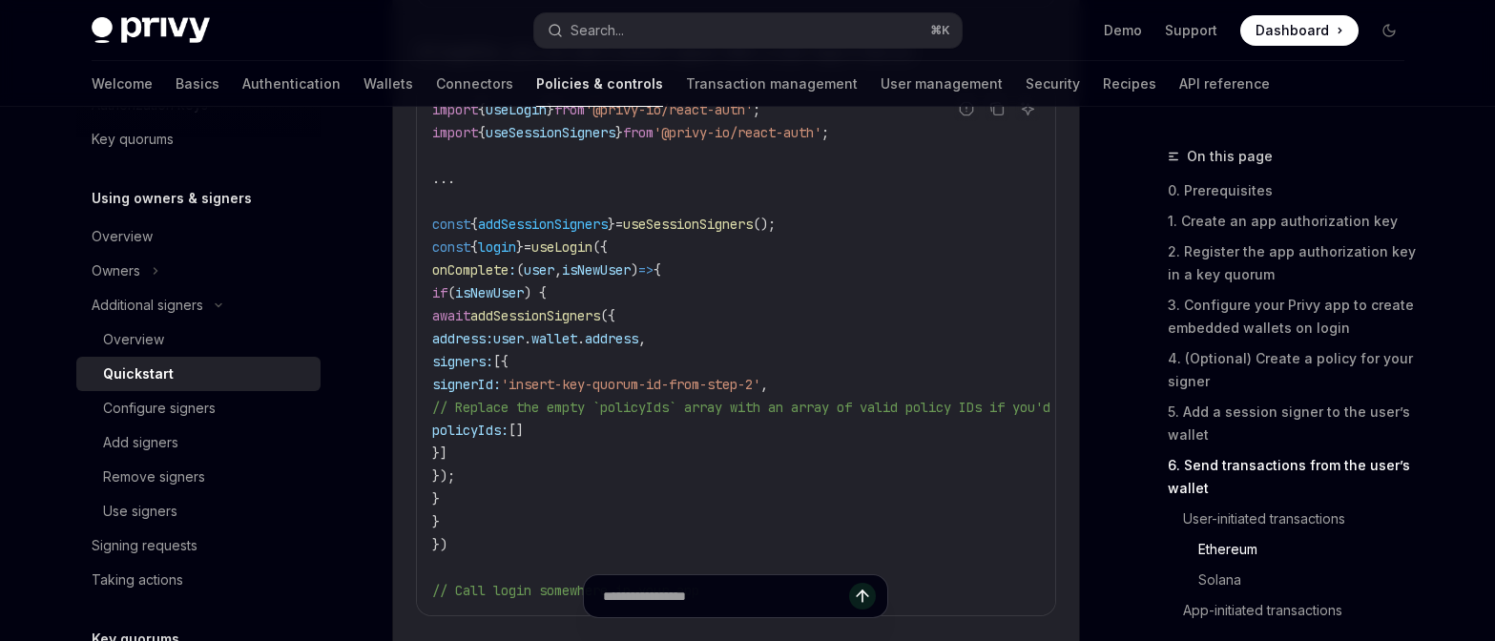
scroll to position [4128, 0]
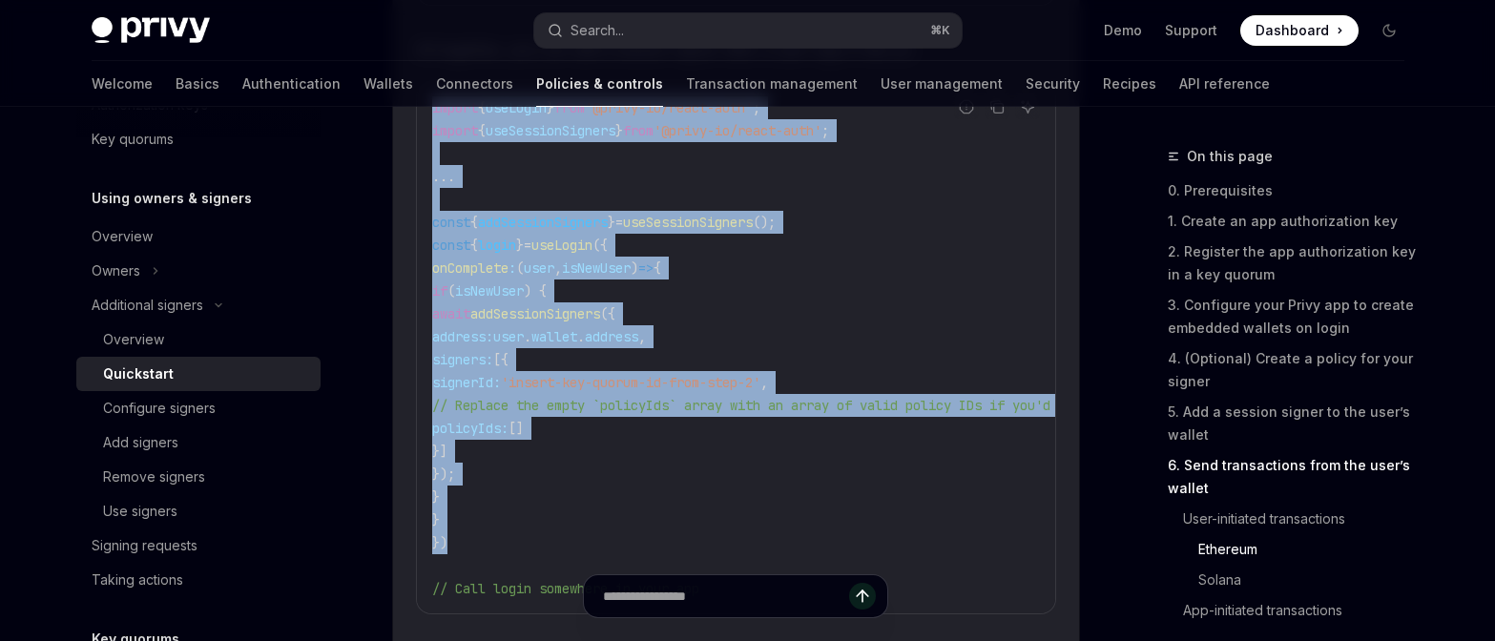
drag, startPoint x: 428, startPoint y: 121, endPoint x: 518, endPoint y: 552, distance: 440.4
click at [518, 552] on div "import { useLogin } from '@privy-io/react-auth' ; import { useSessionSigners } …" at bounding box center [736, 348] width 638 height 530
copy code "import { useLogin } from '@privy-io/react-auth' ; import { useSessionSigners } …"
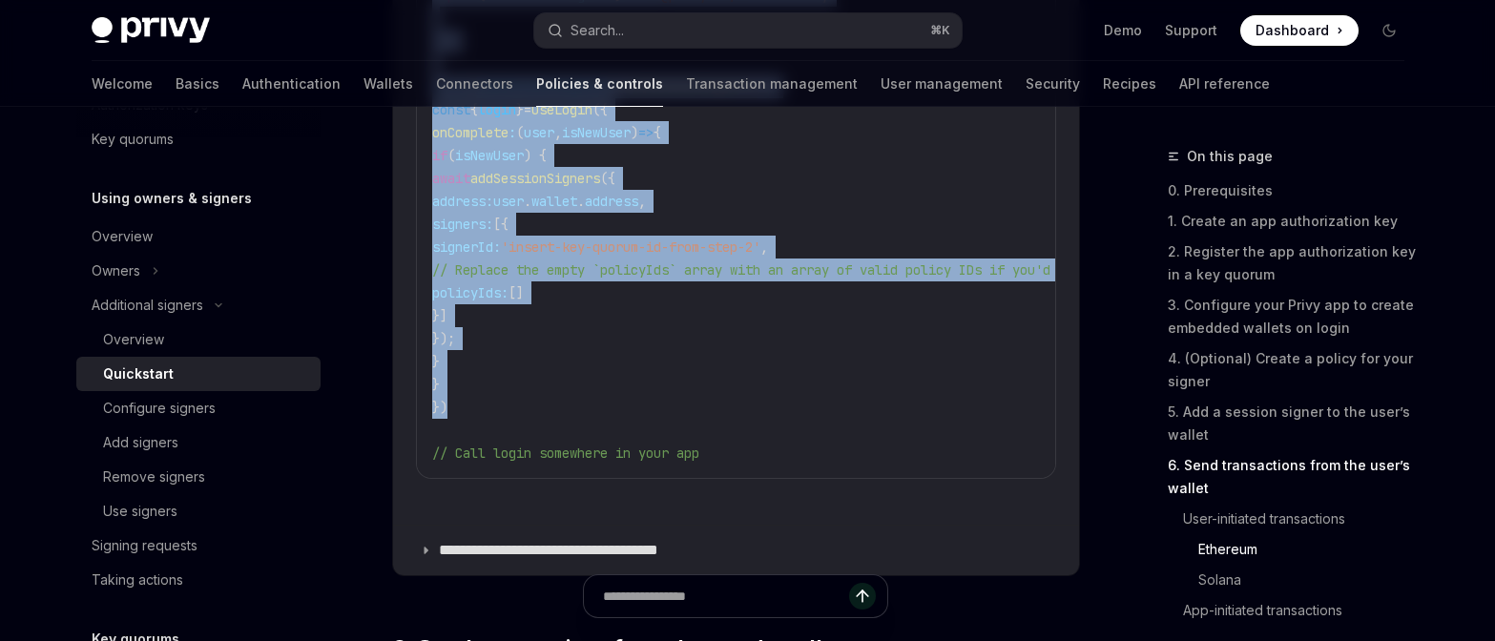
scroll to position [4269, 0]
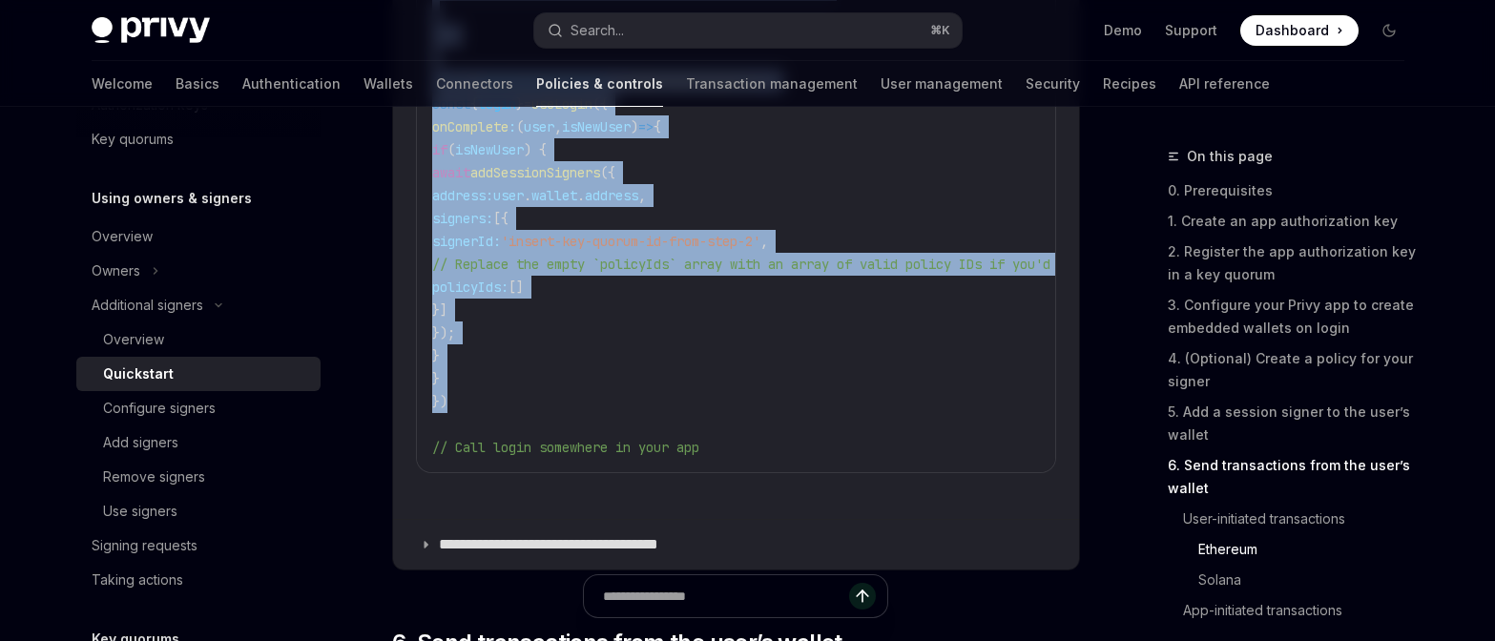
click at [495, 407] on code "import { useLogin } from '@privy-io/react-auth' ; import { useSessionSigners } …" at bounding box center [1145, 207] width 1427 height 504
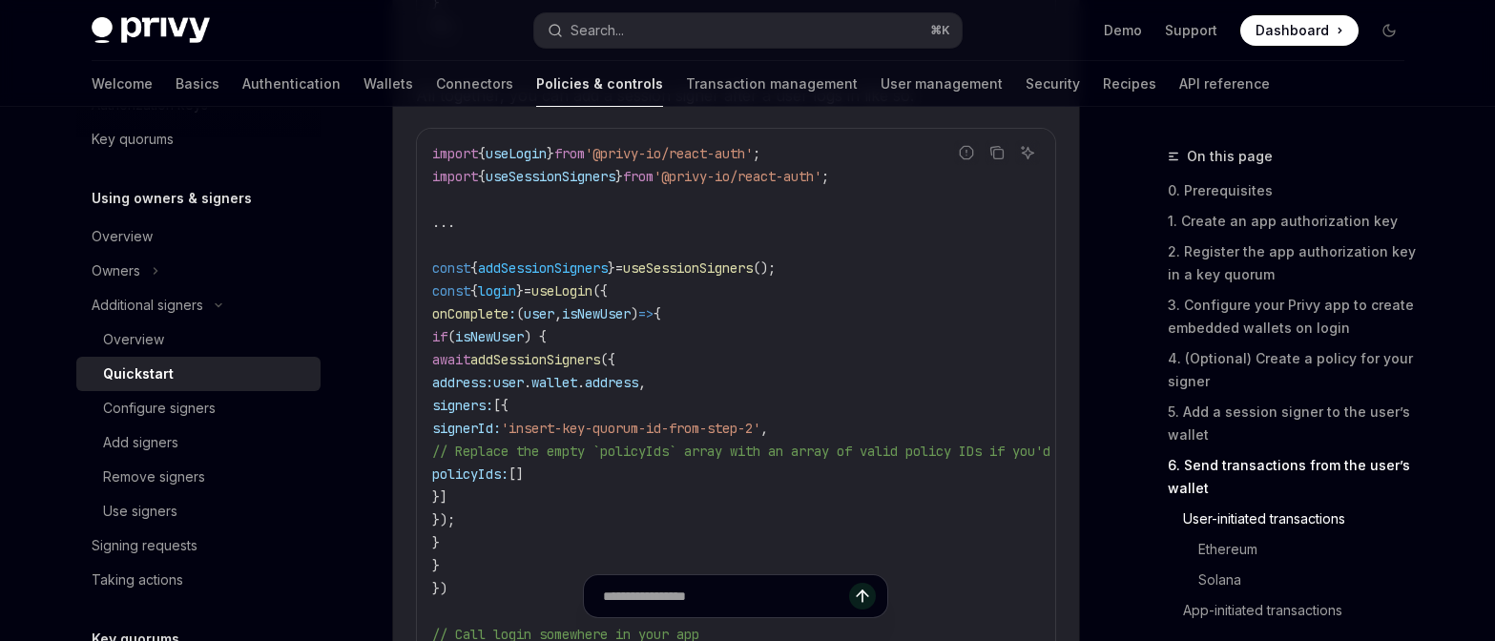
scroll to position [4081, 0]
click at [1004, 161] on icon "Copy the contents from the code block" at bounding box center [996, 153] width 15 height 15
click at [779, 33] on button "Search... ⌘ K" at bounding box center [747, 30] width 427 height 34
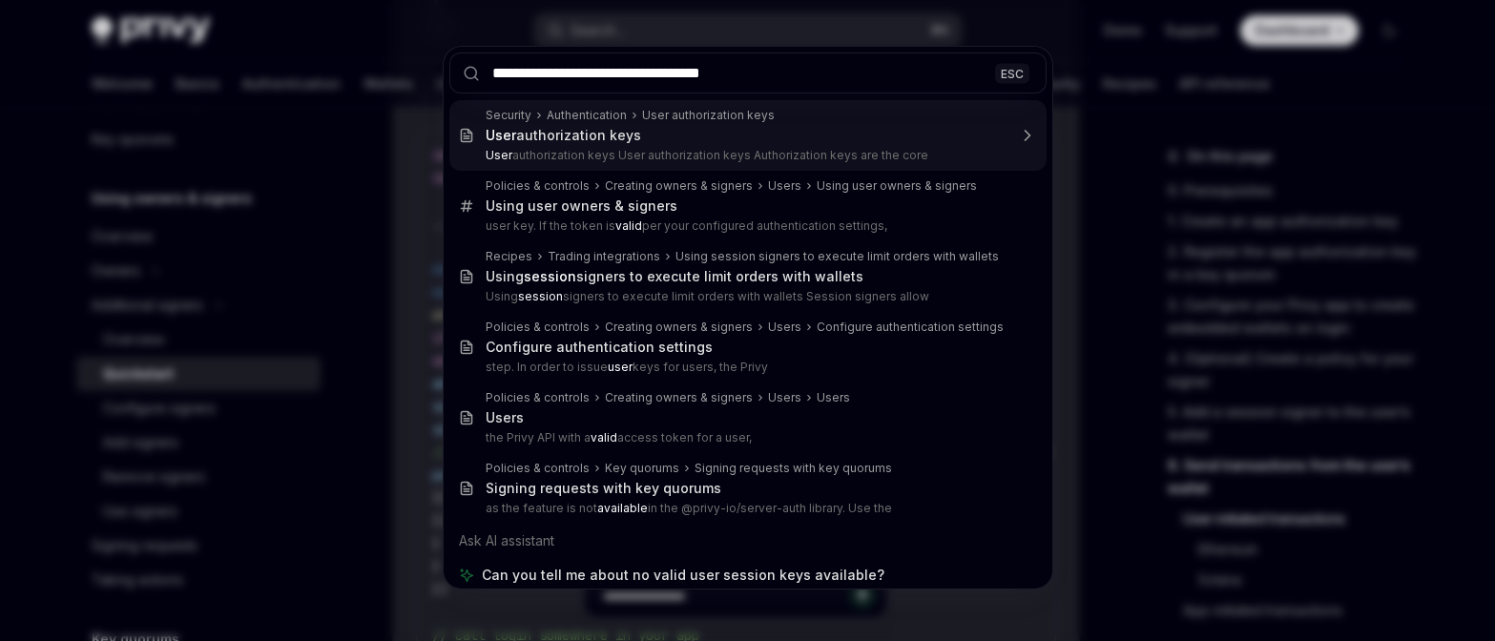
type input "**********"
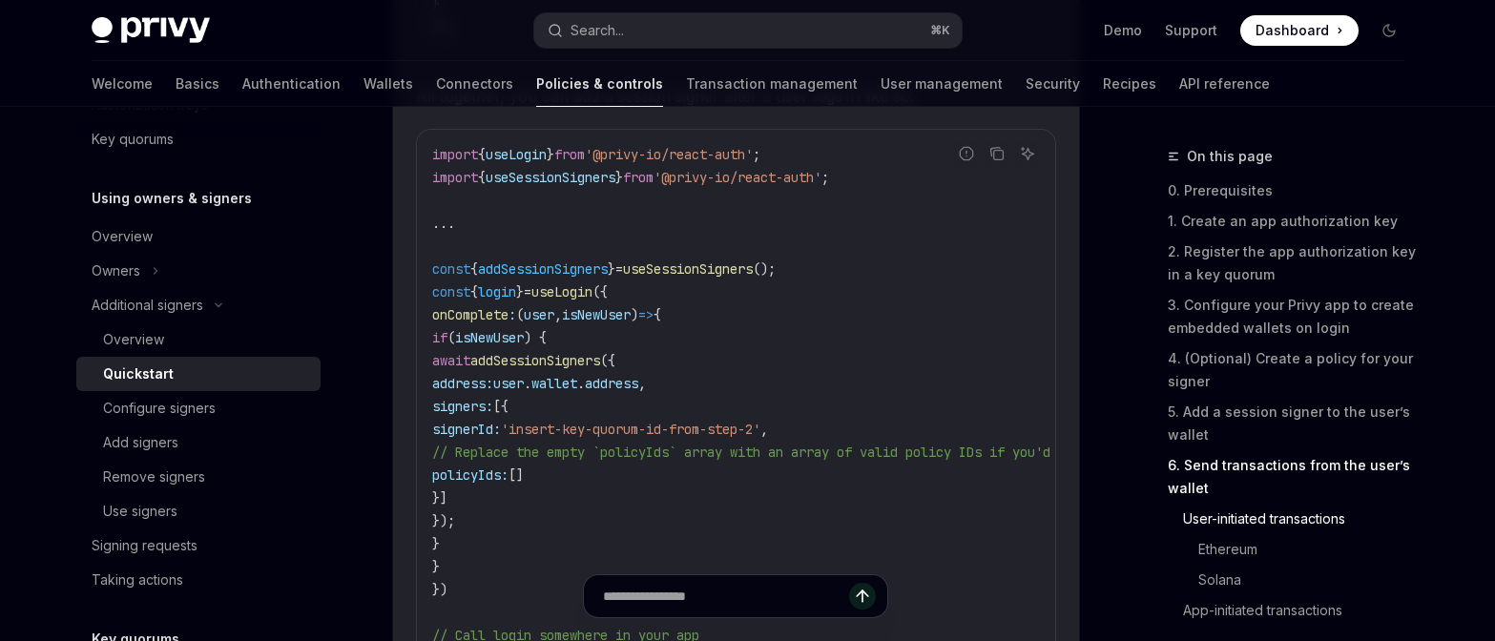
type textarea "*"
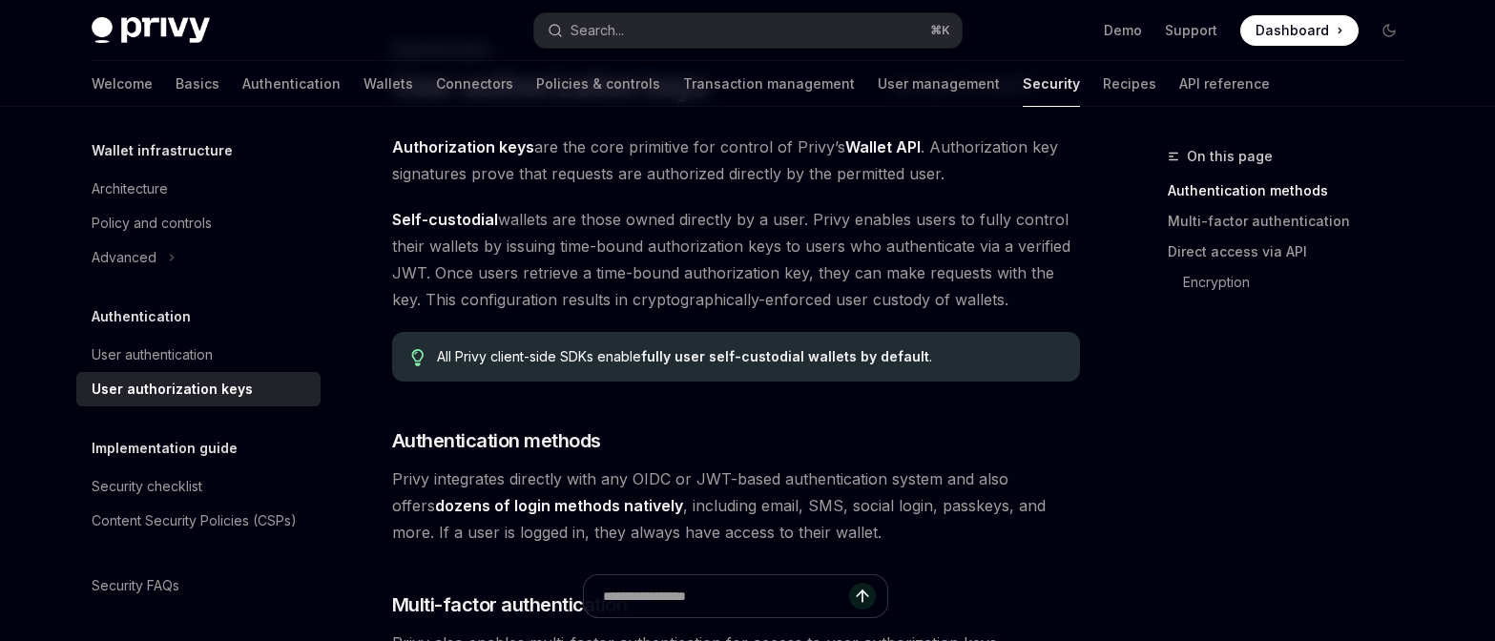
scroll to position [63, 0]
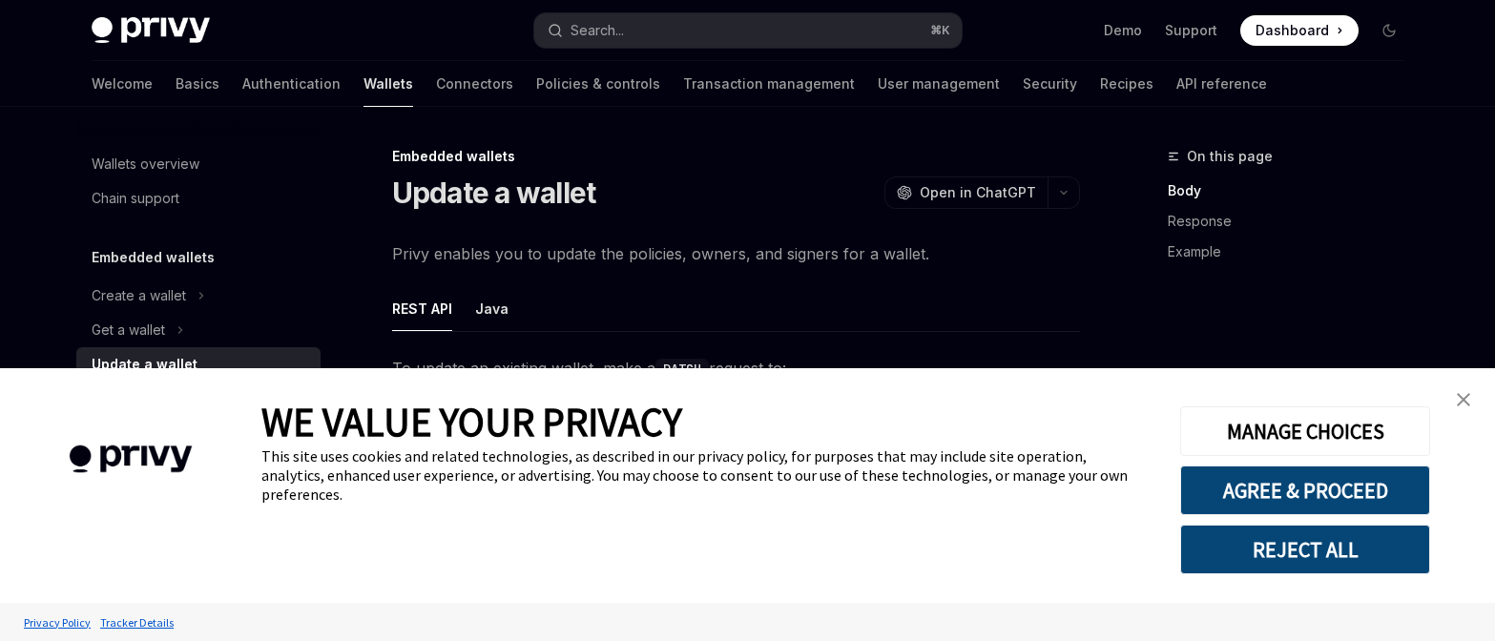
click at [1463, 401] on img "close banner" at bounding box center [1463, 399] width 13 height 13
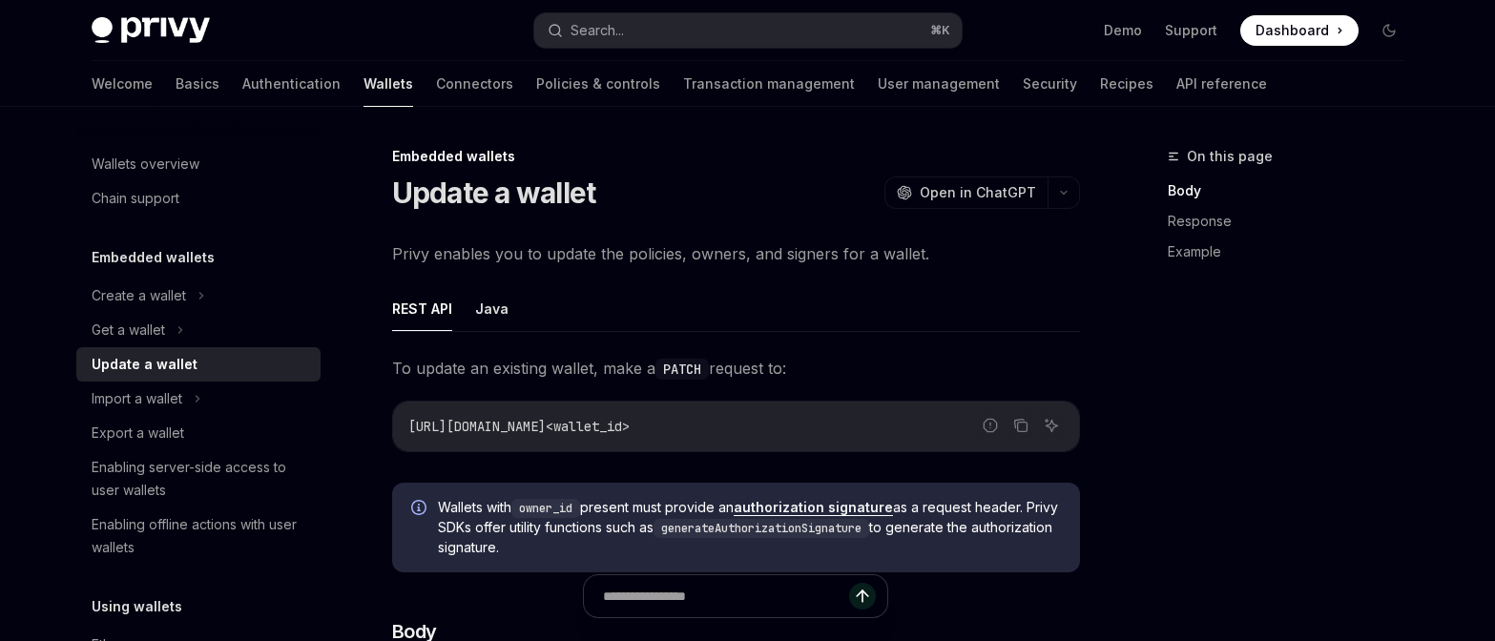
click at [235, 482] on div "Enabling server-side access to user wallets" at bounding box center [201, 479] width 218 height 46
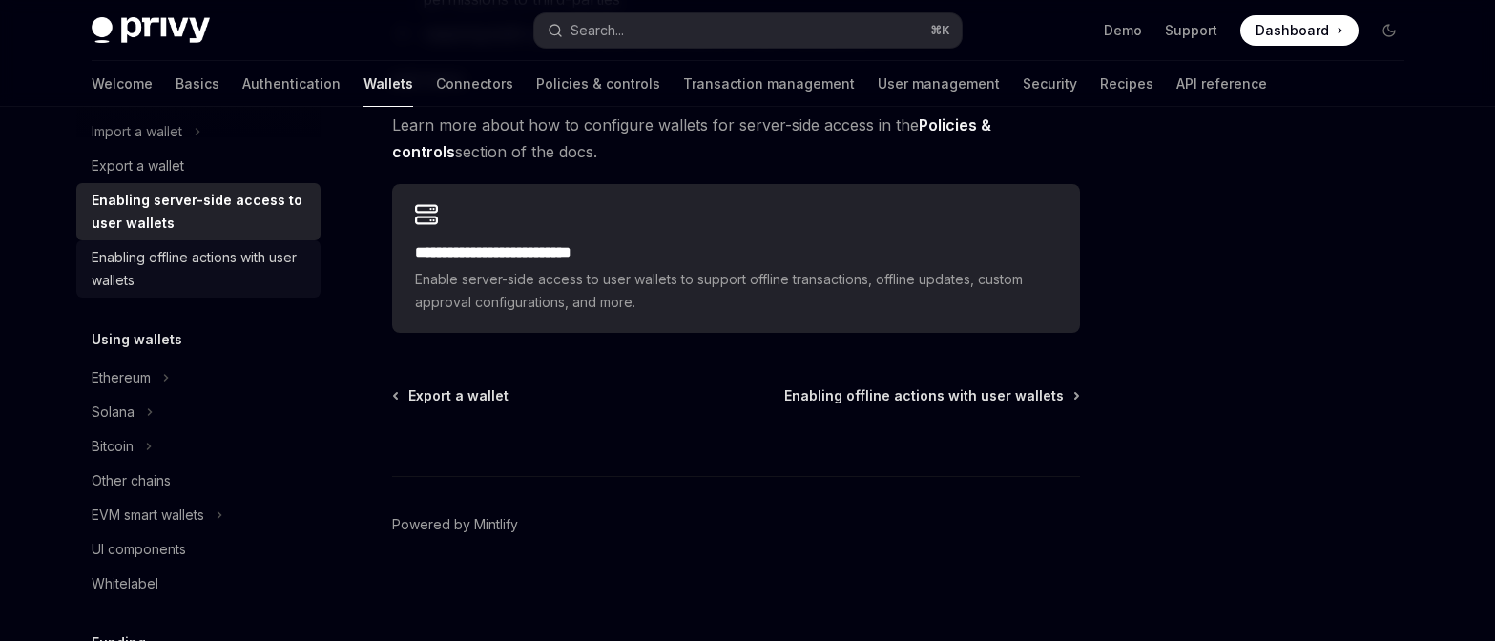
scroll to position [271, 0]
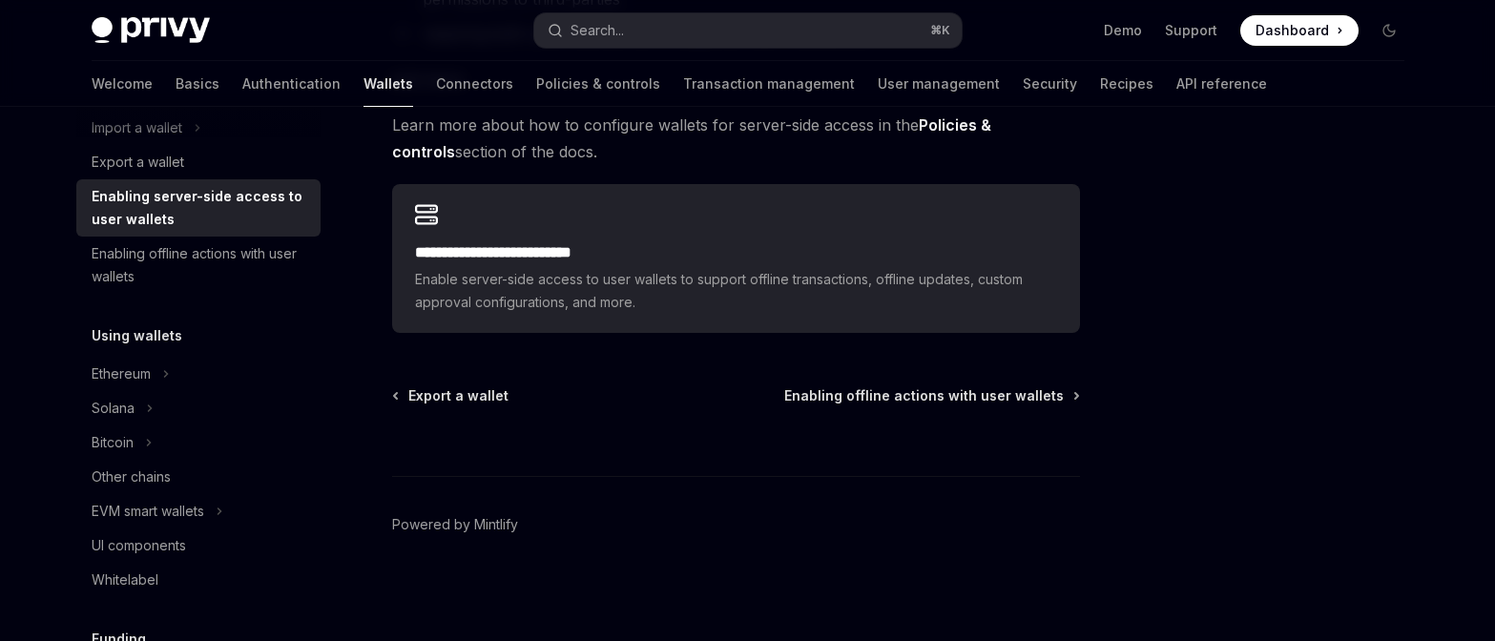
type textarea "*"
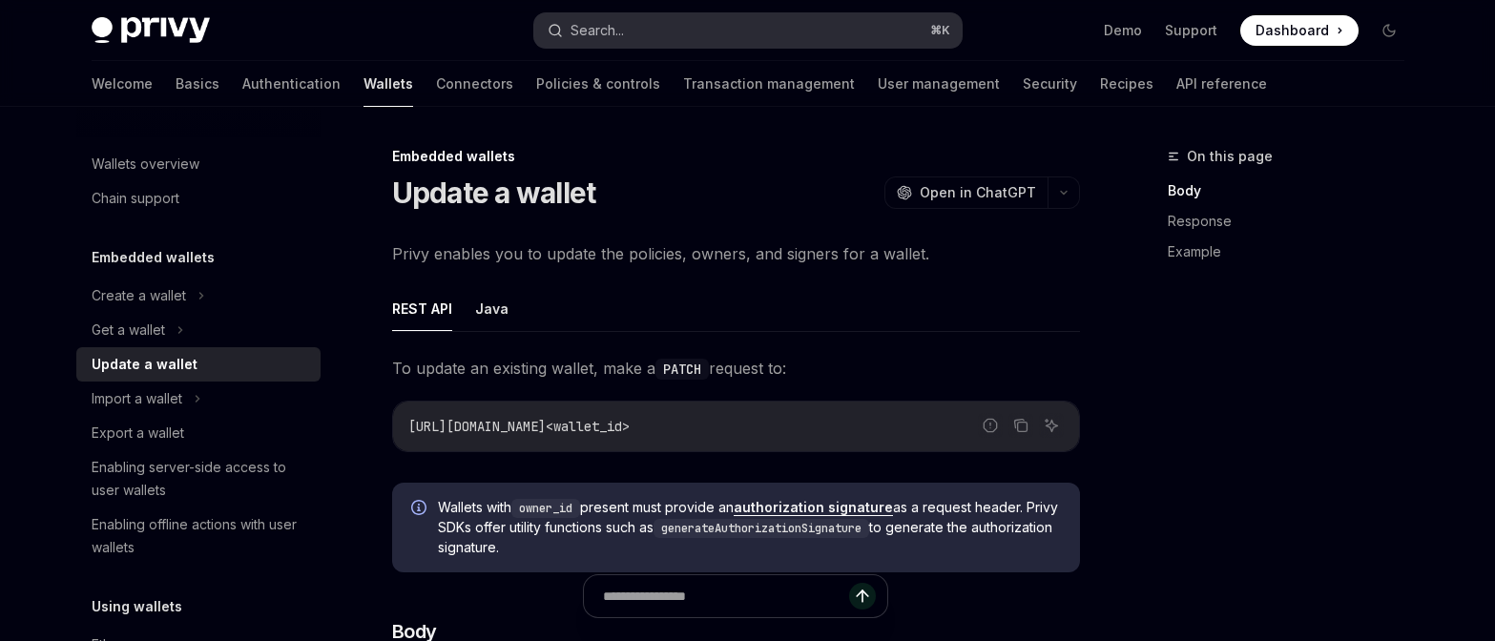
click at [748, 24] on button "Search... ⌘ K" at bounding box center [747, 30] width 427 height 34
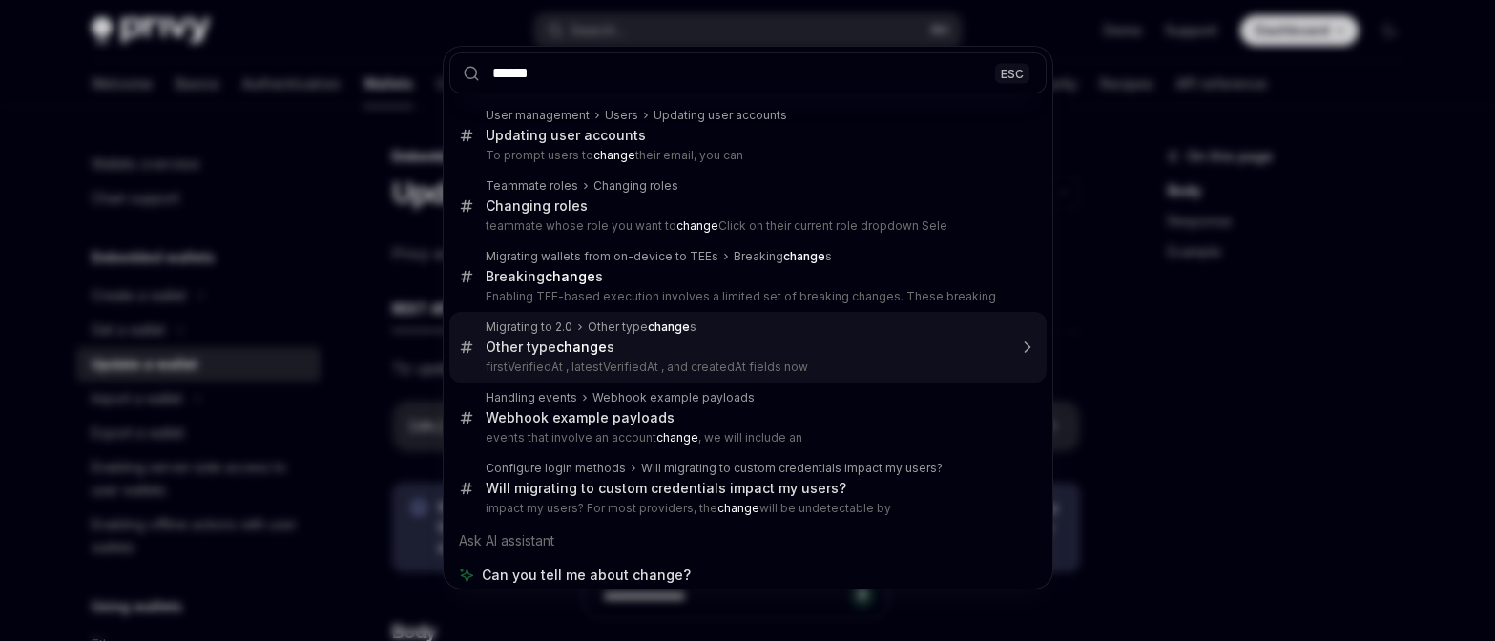
scroll to position [11, 0]
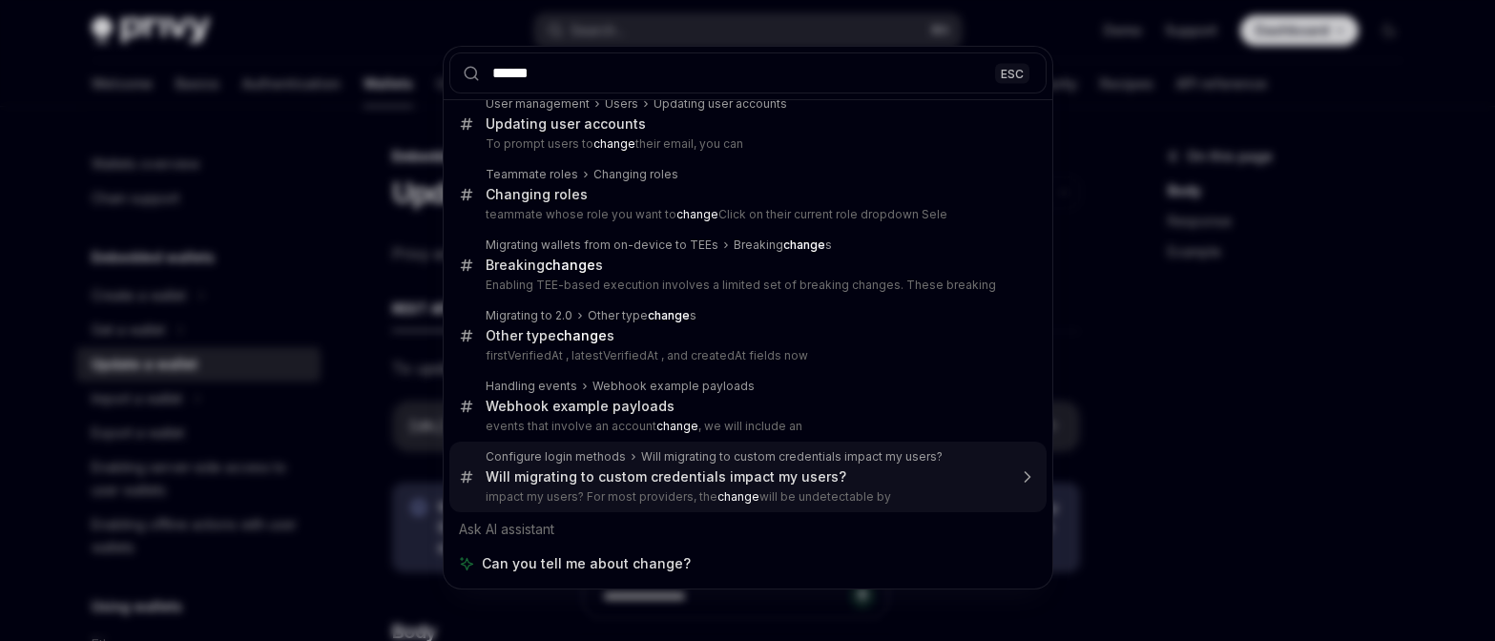
type input "******"
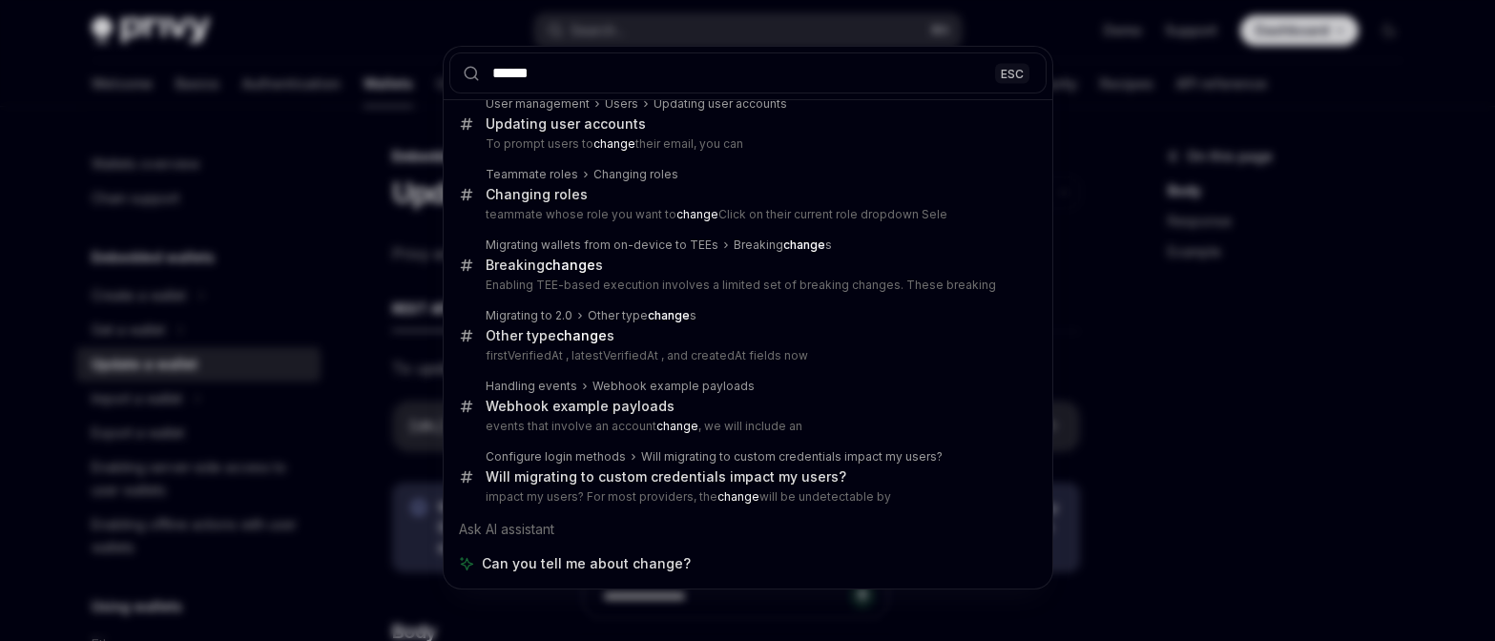
click at [1142, 475] on div "****** ESC User management Users Updating user accounts Updating user accounts …" at bounding box center [747, 320] width 1495 height 641
